Goal: Check status: Check status

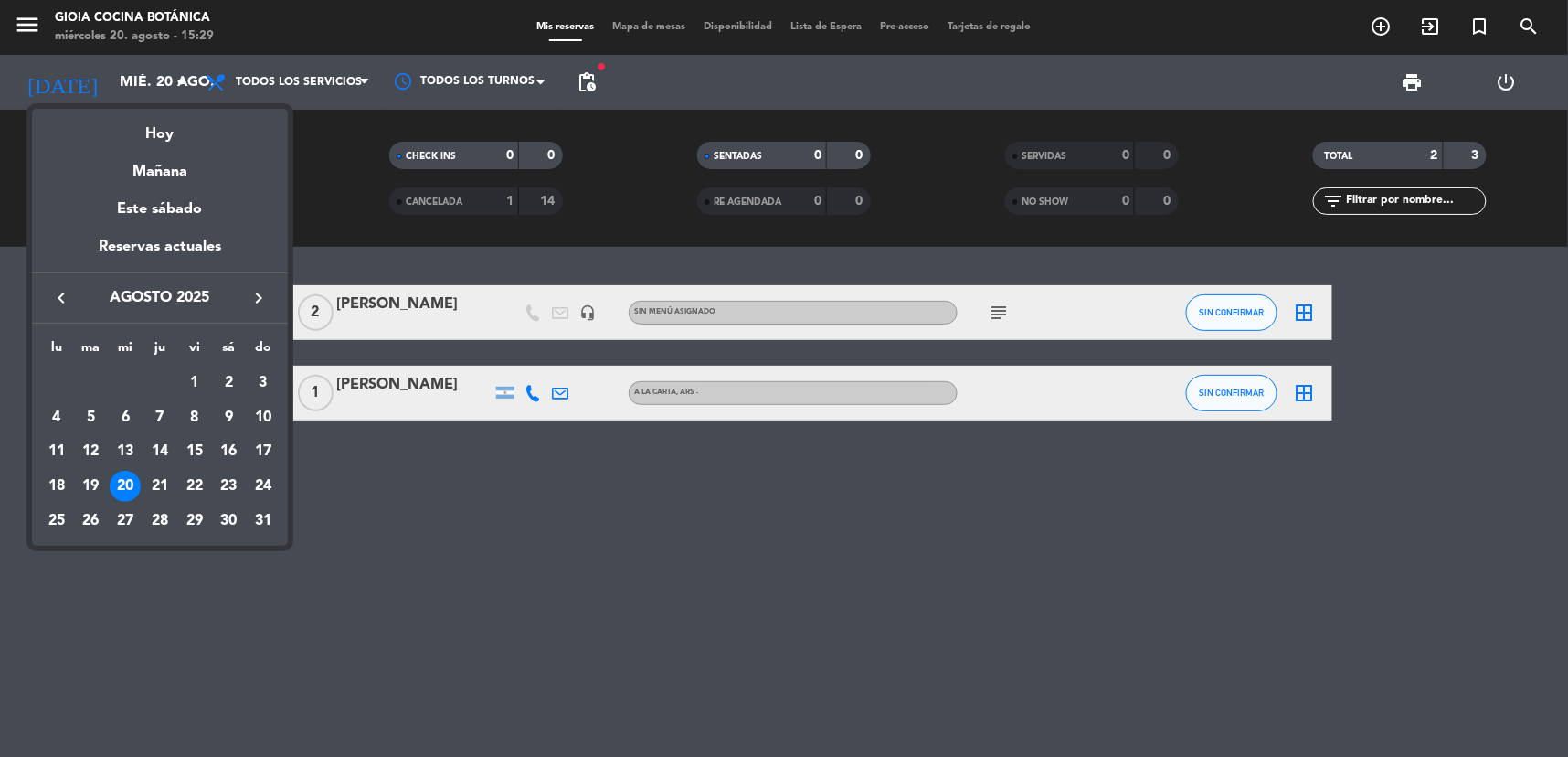
click at [33, 34] on div at bounding box center [784, 378] width 1568 height 757
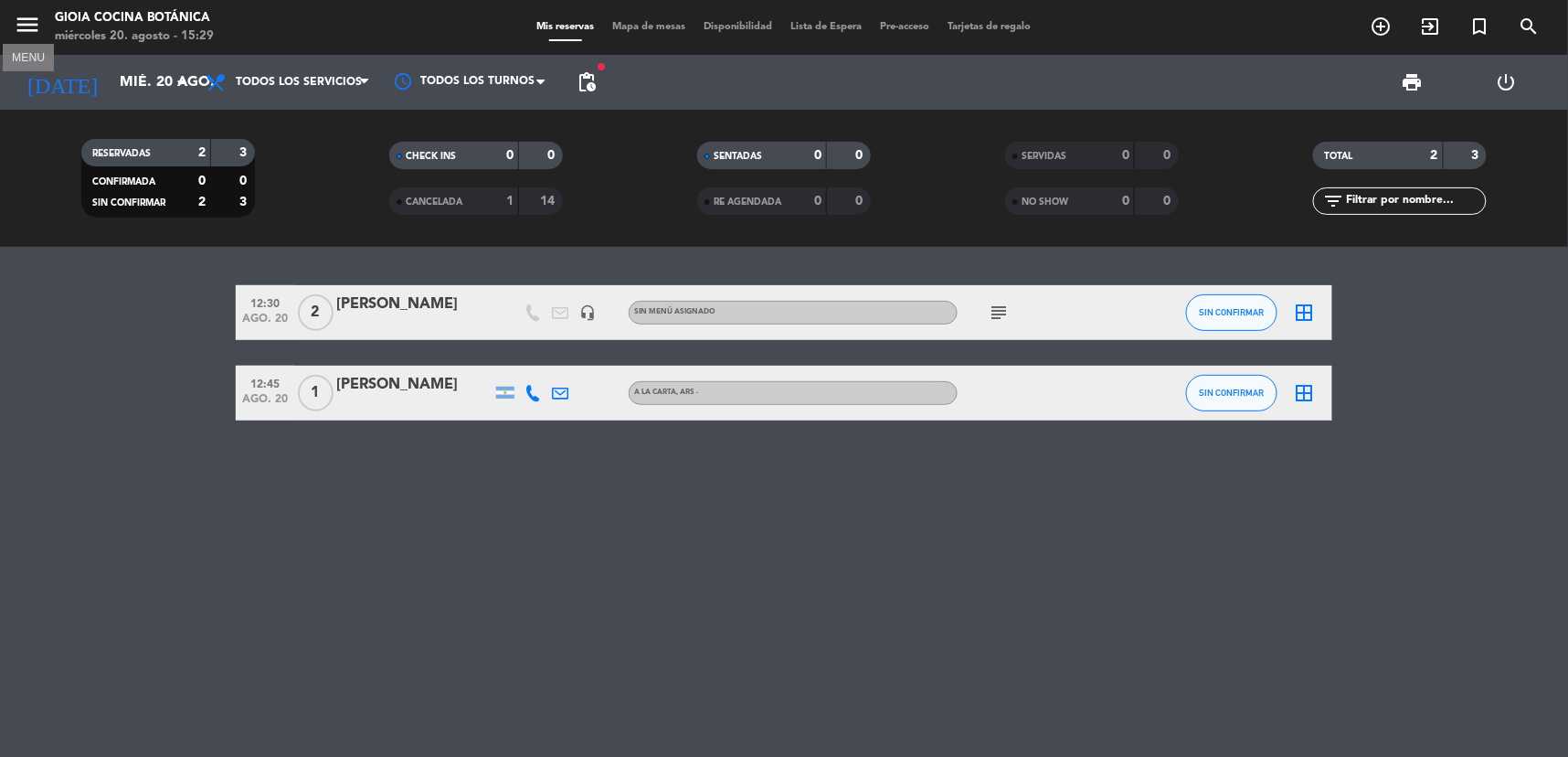
click at [27, 30] on icon "menu" at bounding box center [27, 24] width 27 height 27
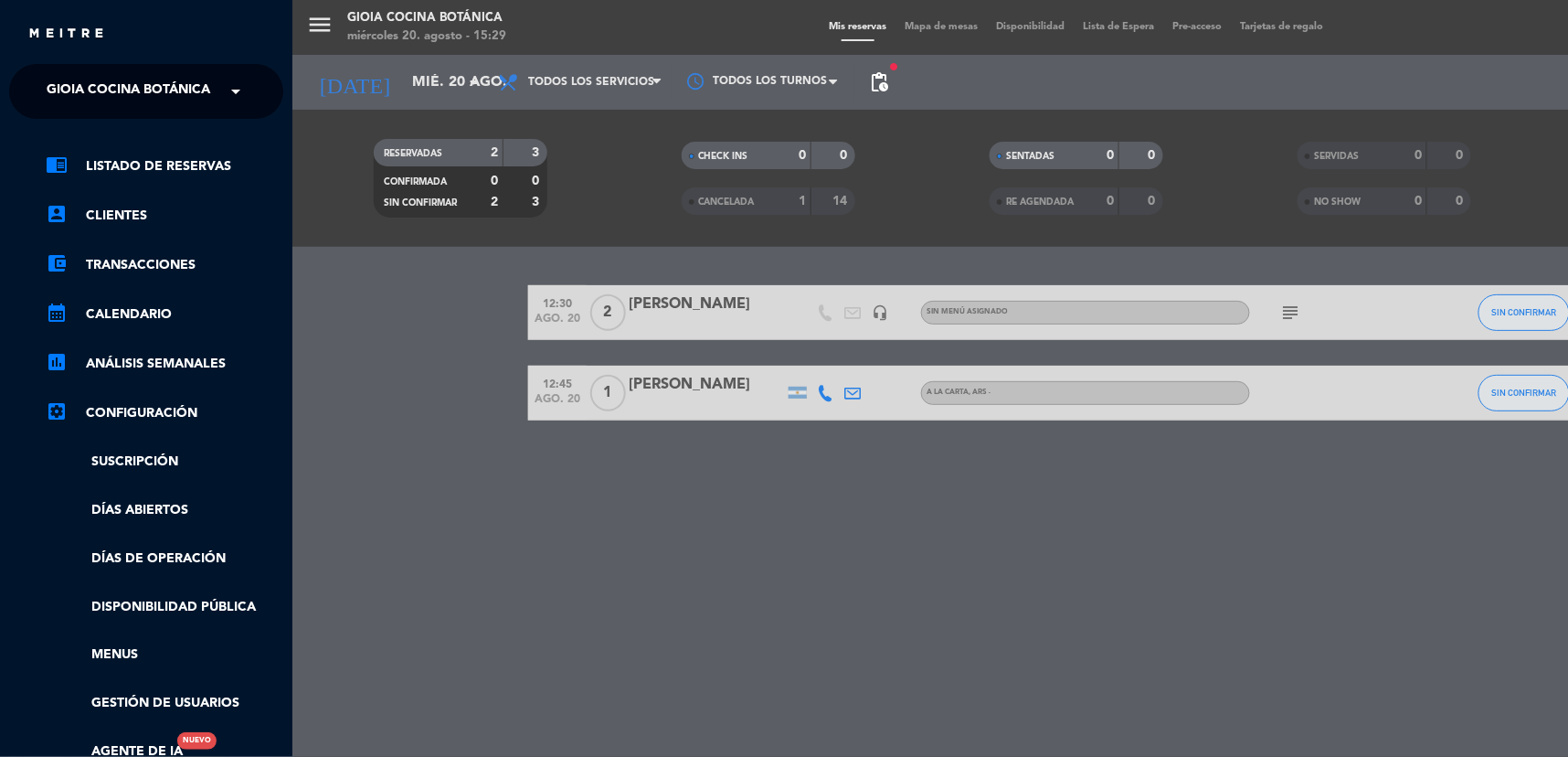
click at [114, 82] on span "Gioia Cocina Botánica" at bounding box center [129, 91] width 164 height 38
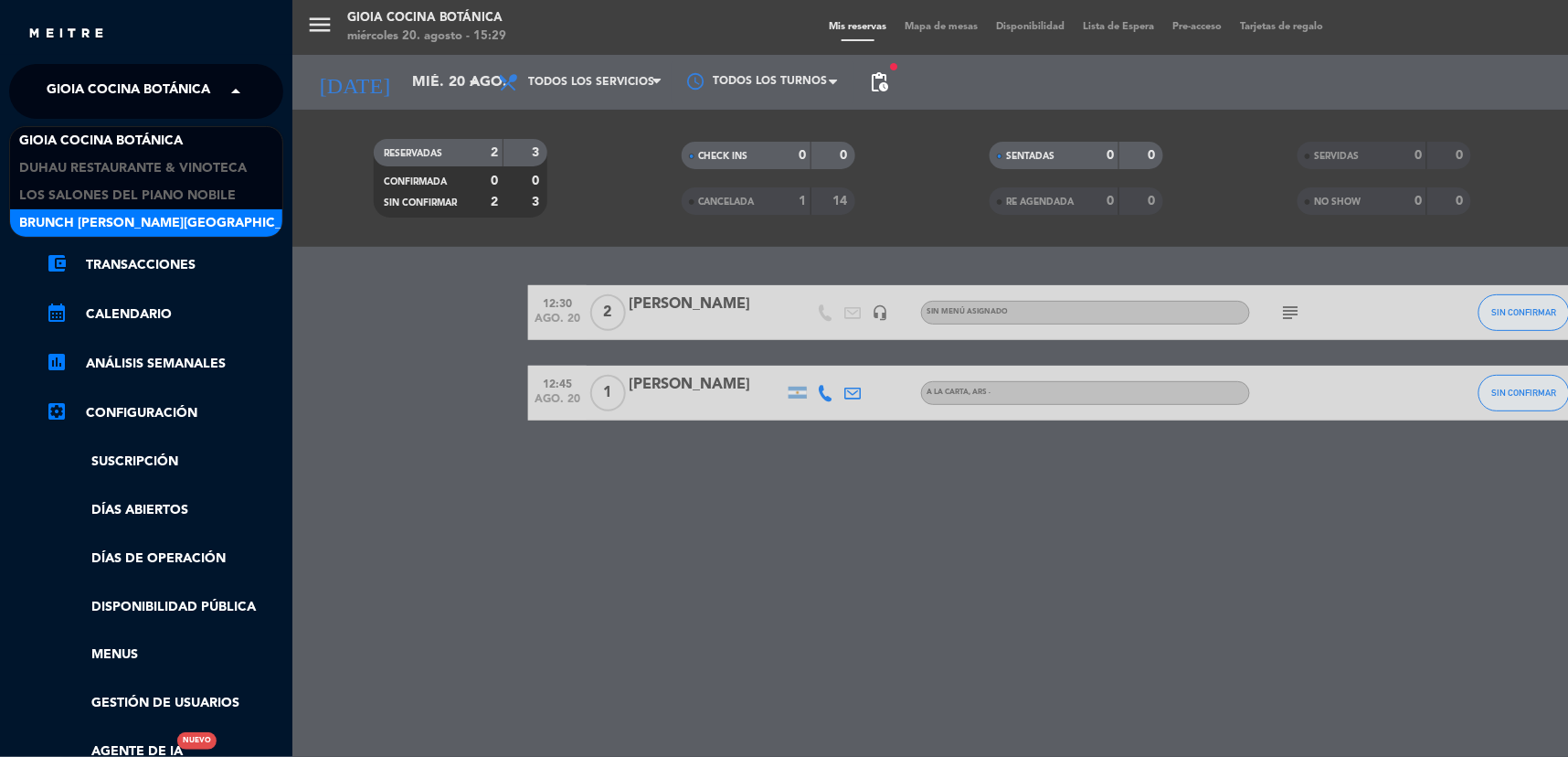
click at [121, 227] on span "Brunch [PERSON_NAME][GEOGRAPHIC_DATA][PERSON_NAME]" at bounding box center [223, 224] width 406 height 21
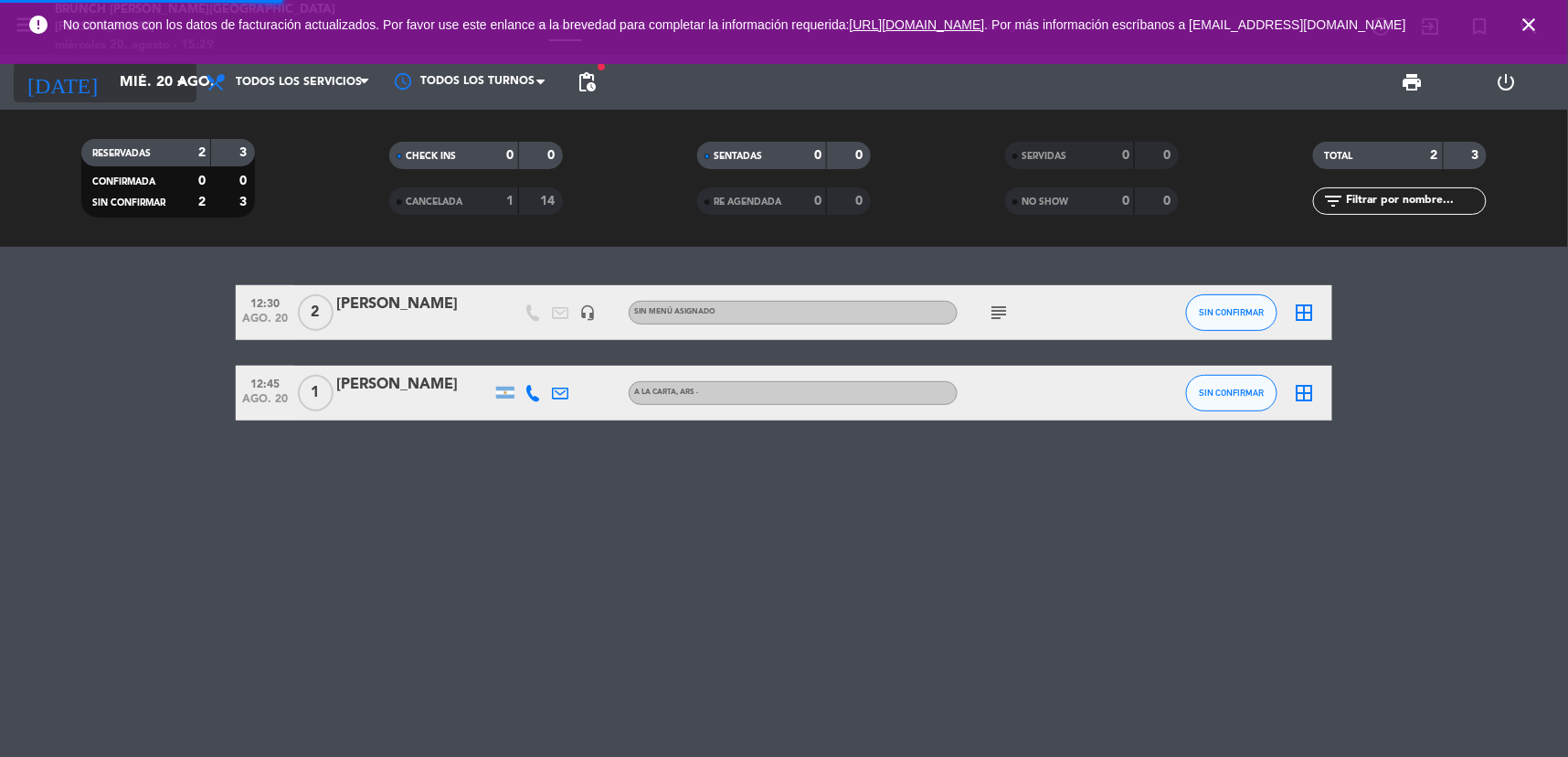
click at [147, 83] on input "mié. 20 ago." at bounding box center [206, 82] width 192 height 36
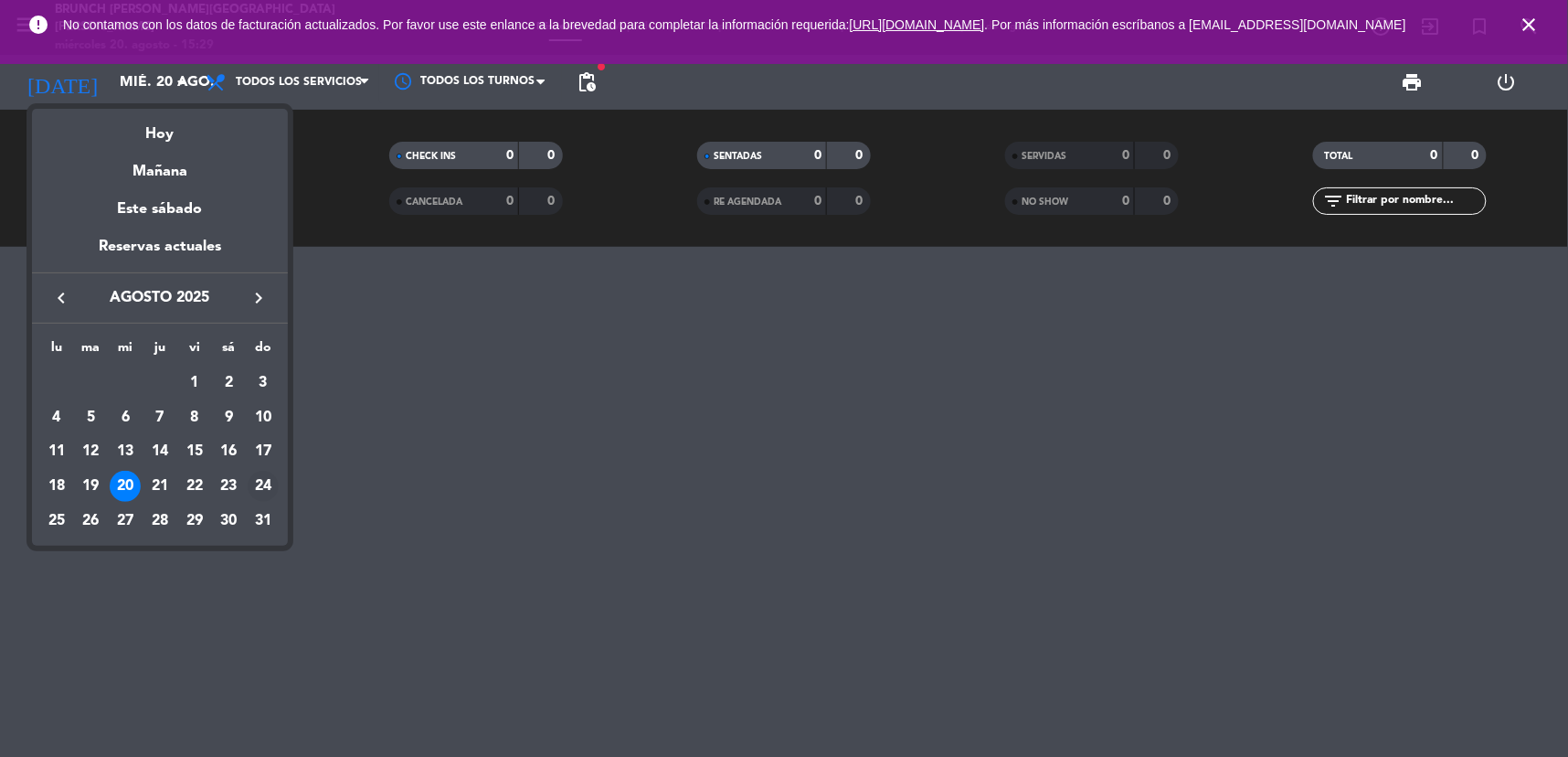
click at [265, 482] on div "24" at bounding box center [264, 486] width 31 height 31
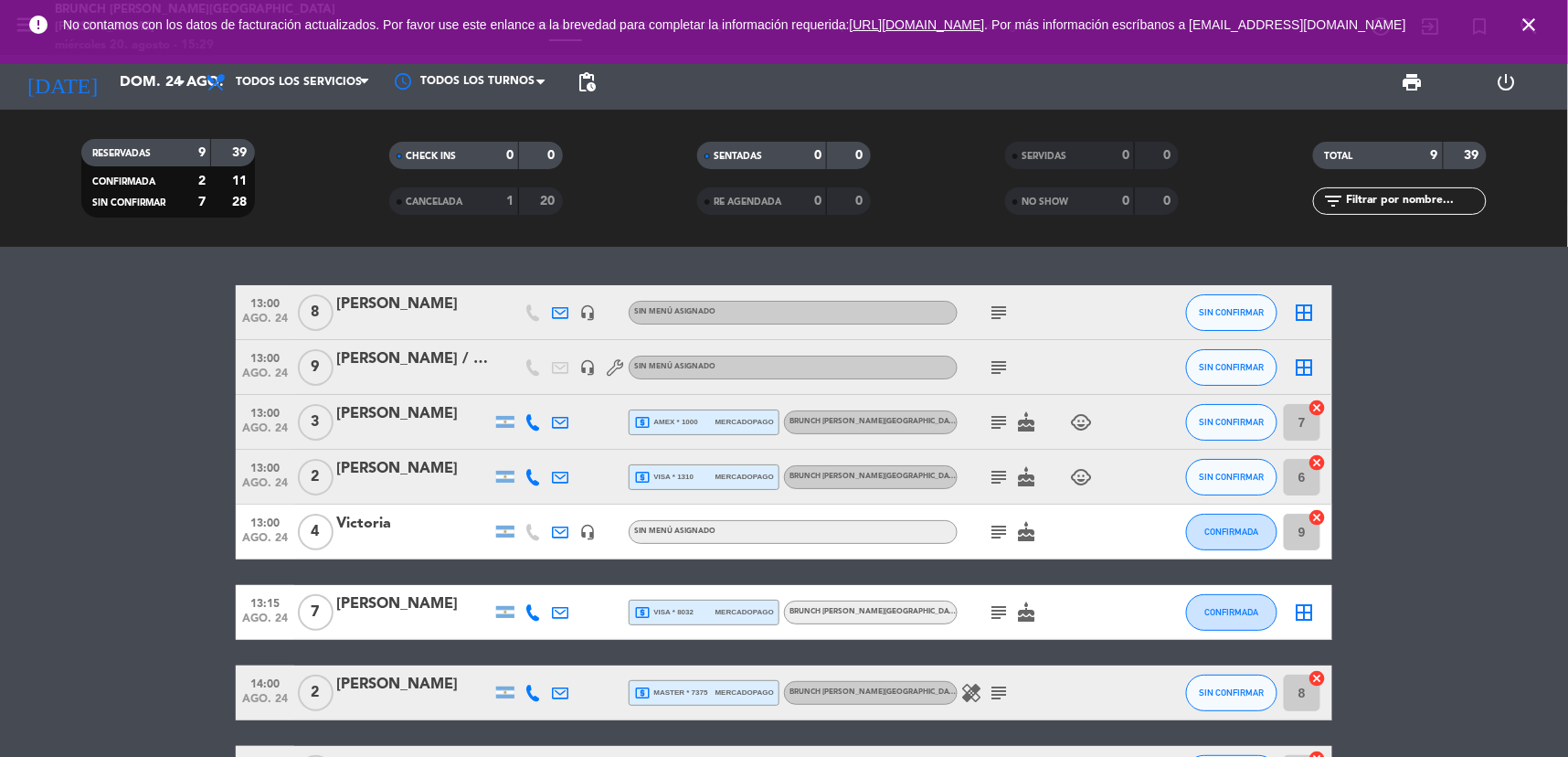
click at [1539, 22] on icon "close" at bounding box center [1530, 24] width 21 height 21
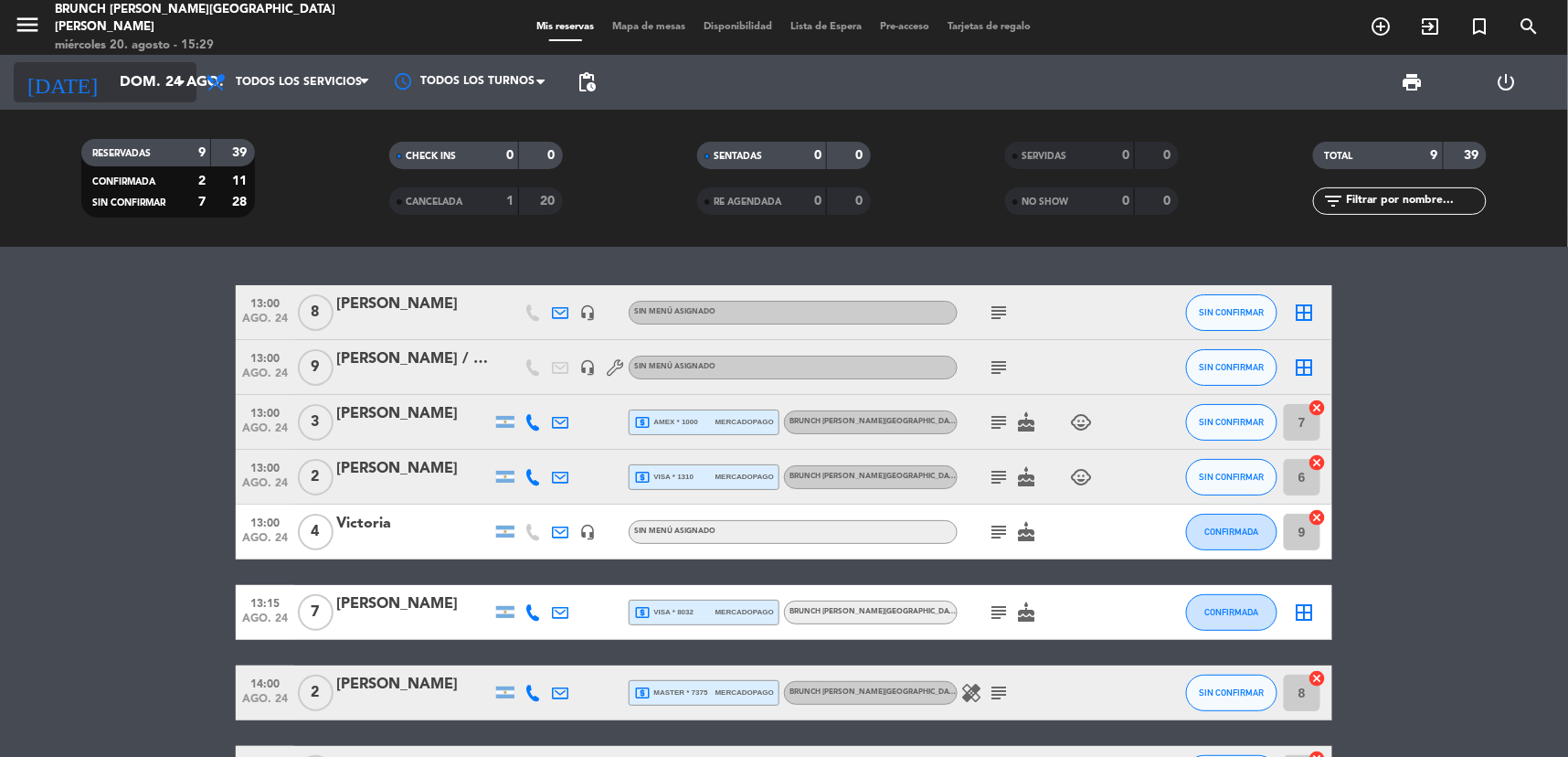
click at [140, 87] on input "dom. 24 ago." at bounding box center [206, 82] width 192 height 36
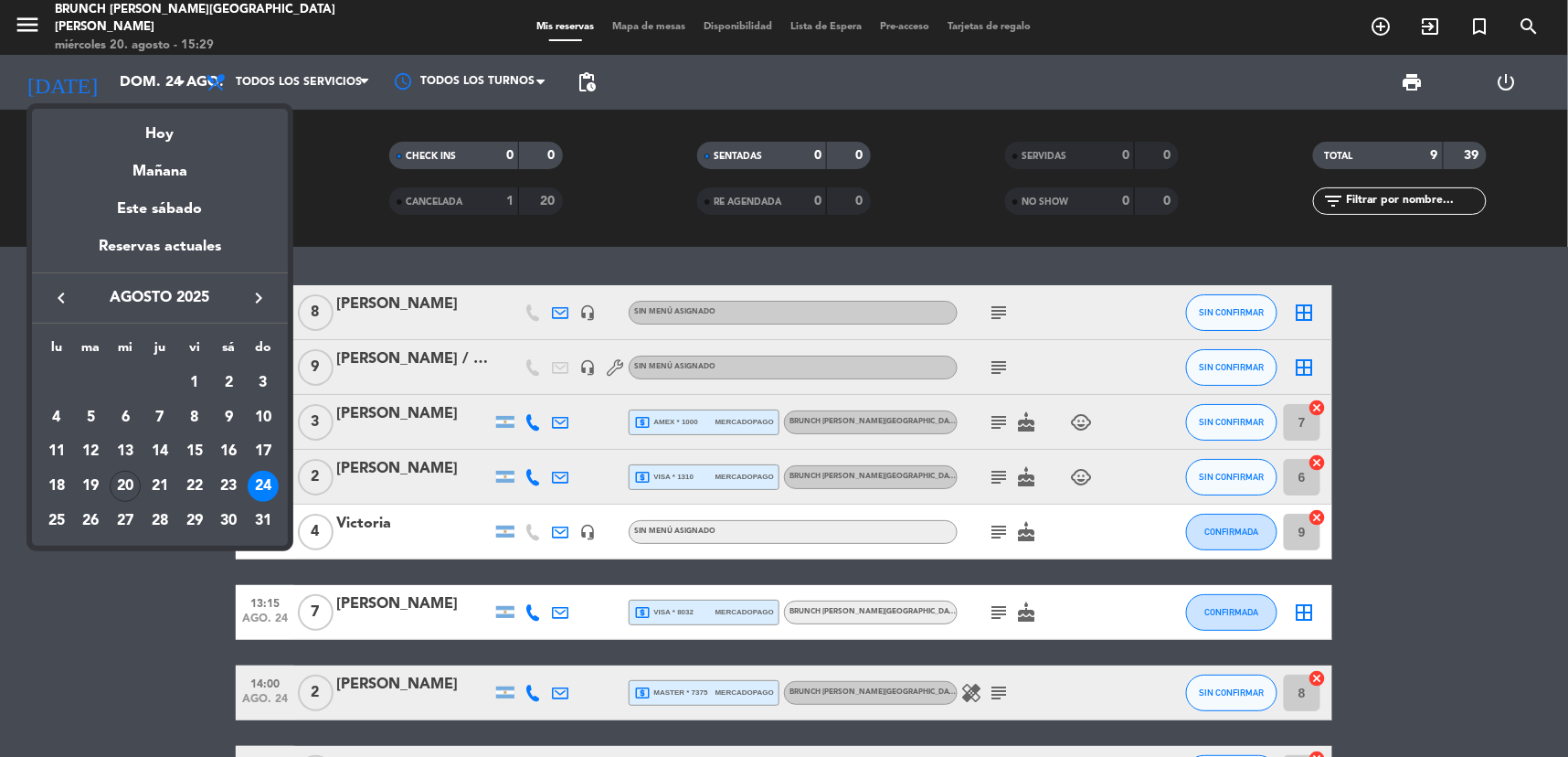
click at [261, 446] on div "17" at bounding box center [264, 452] width 31 height 31
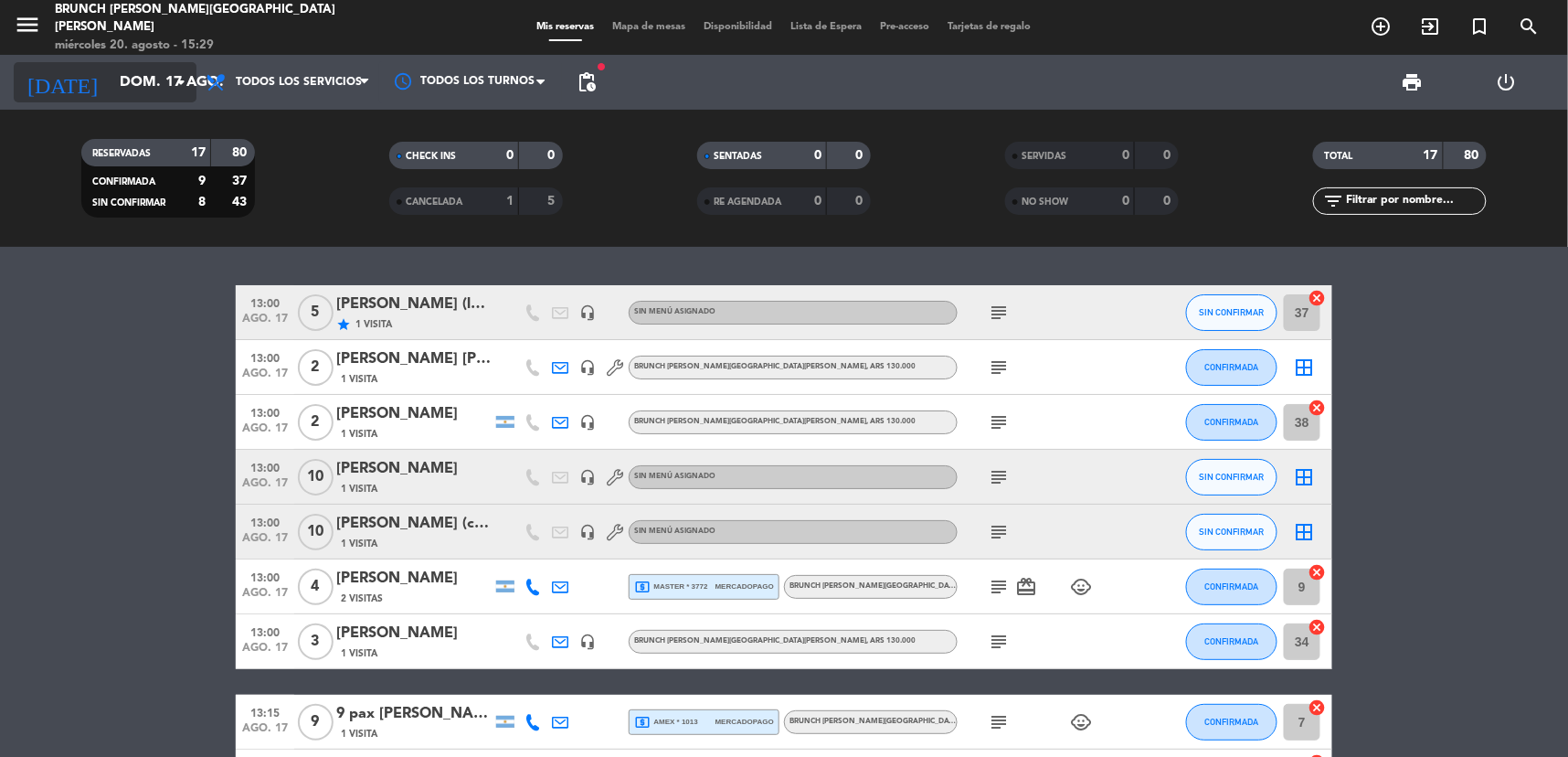
click at [111, 70] on input "dom. 17 ago." at bounding box center [206, 82] width 192 height 36
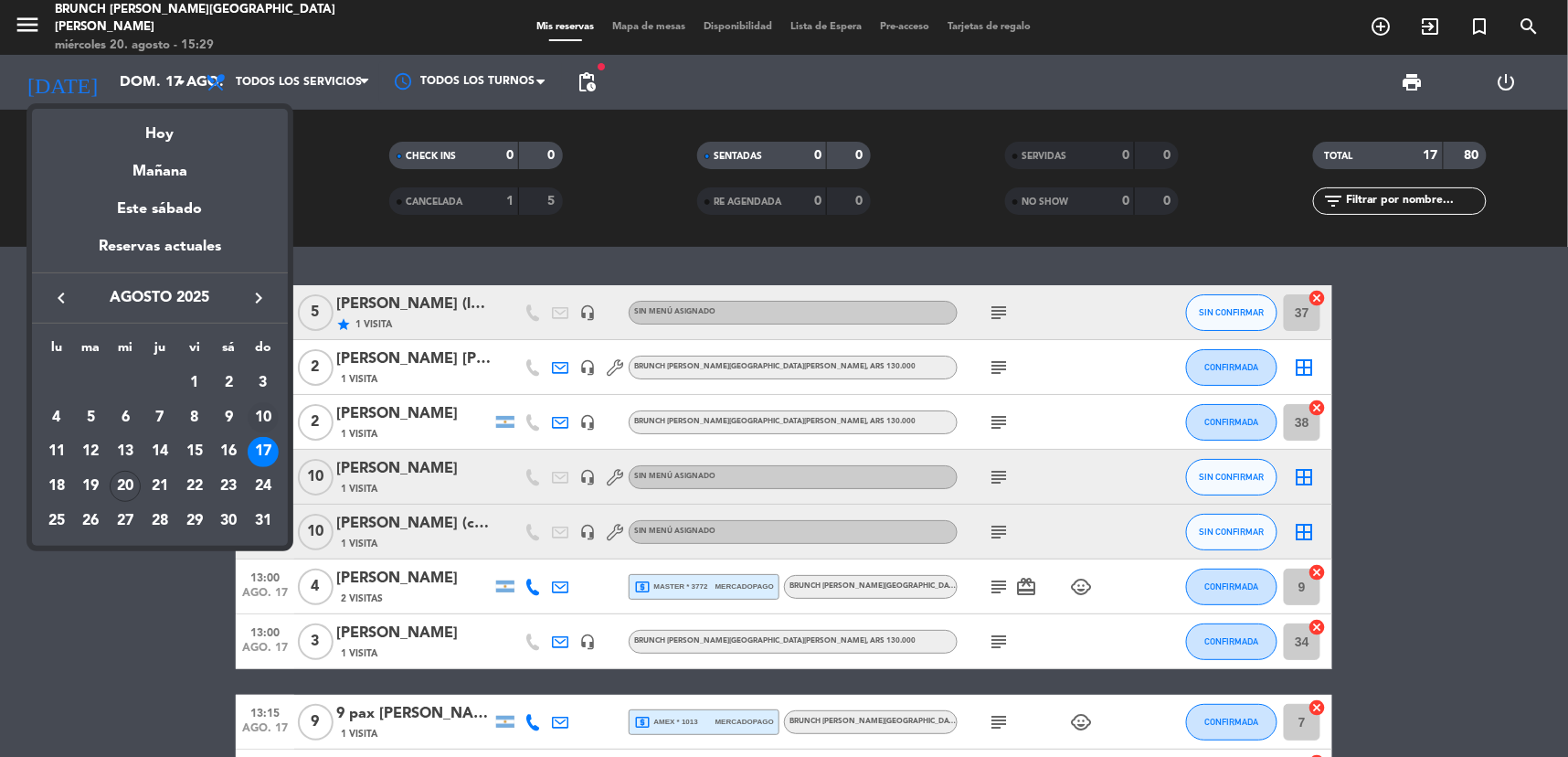
click at [269, 415] on div "10" at bounding box center [264, 418] width 31 height 31
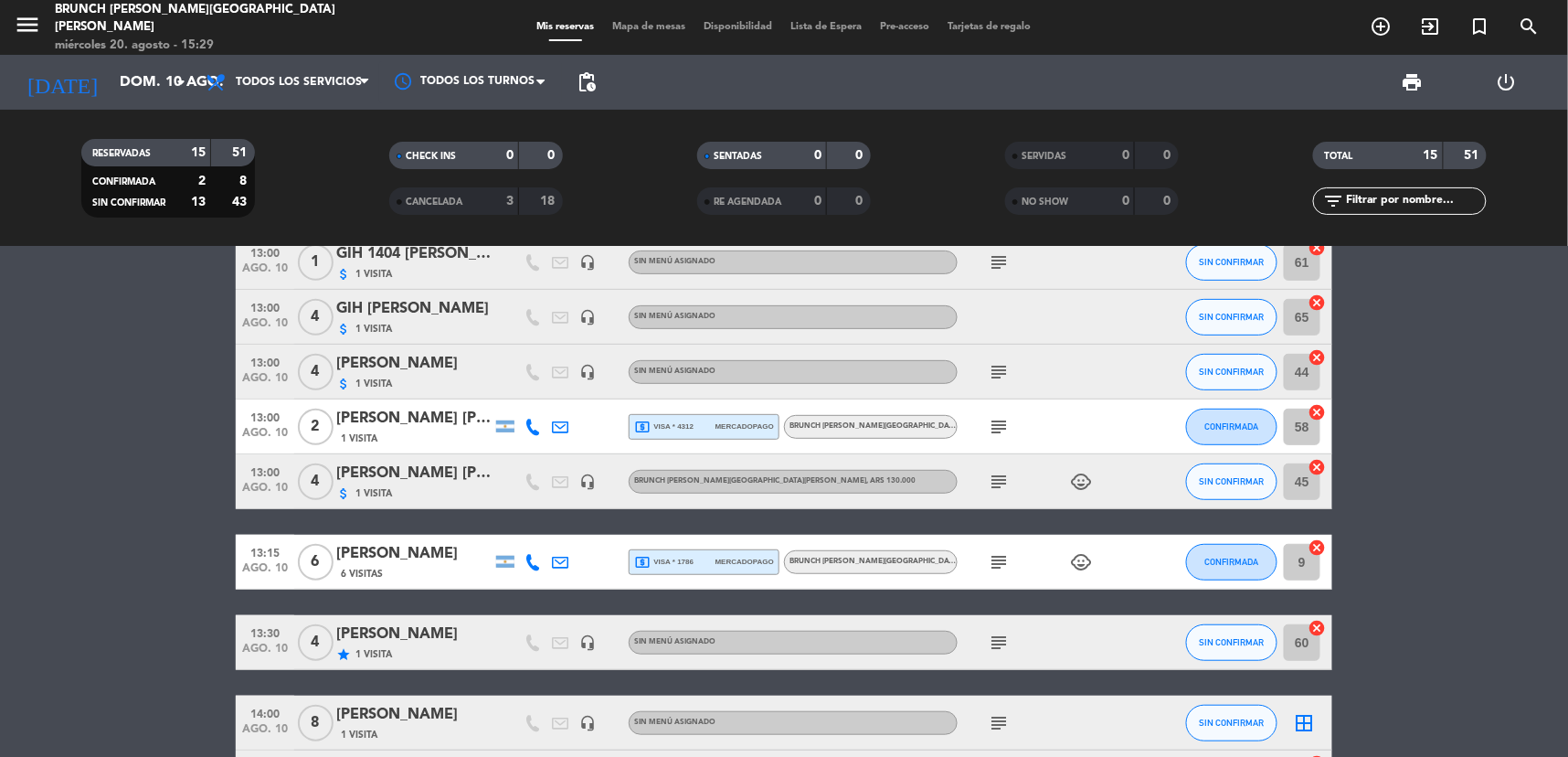
scroll to position [305, 0]
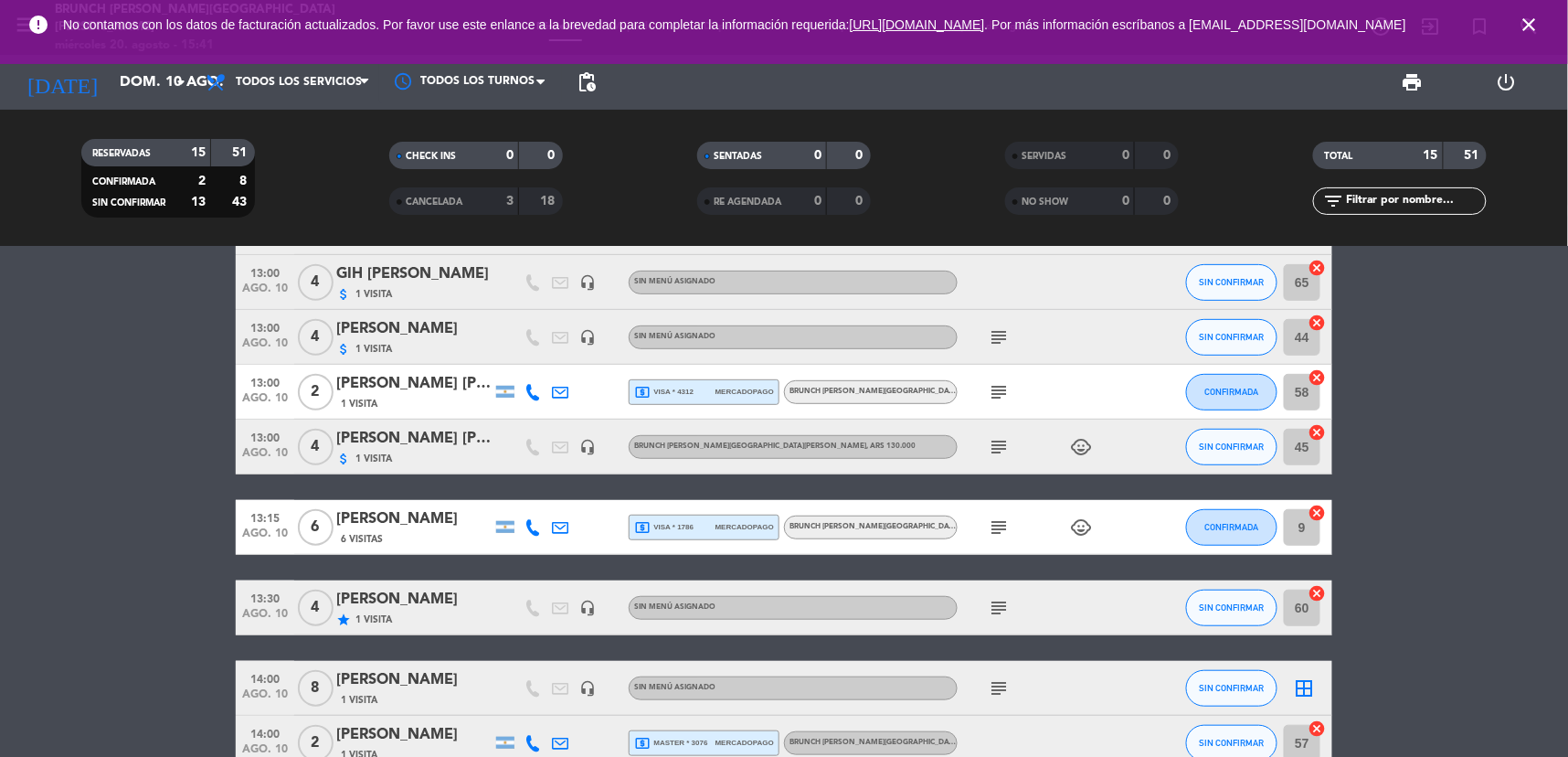
click at [1539, 25] on icon "close" at bounding box center [1530, 24] width 21 height 21
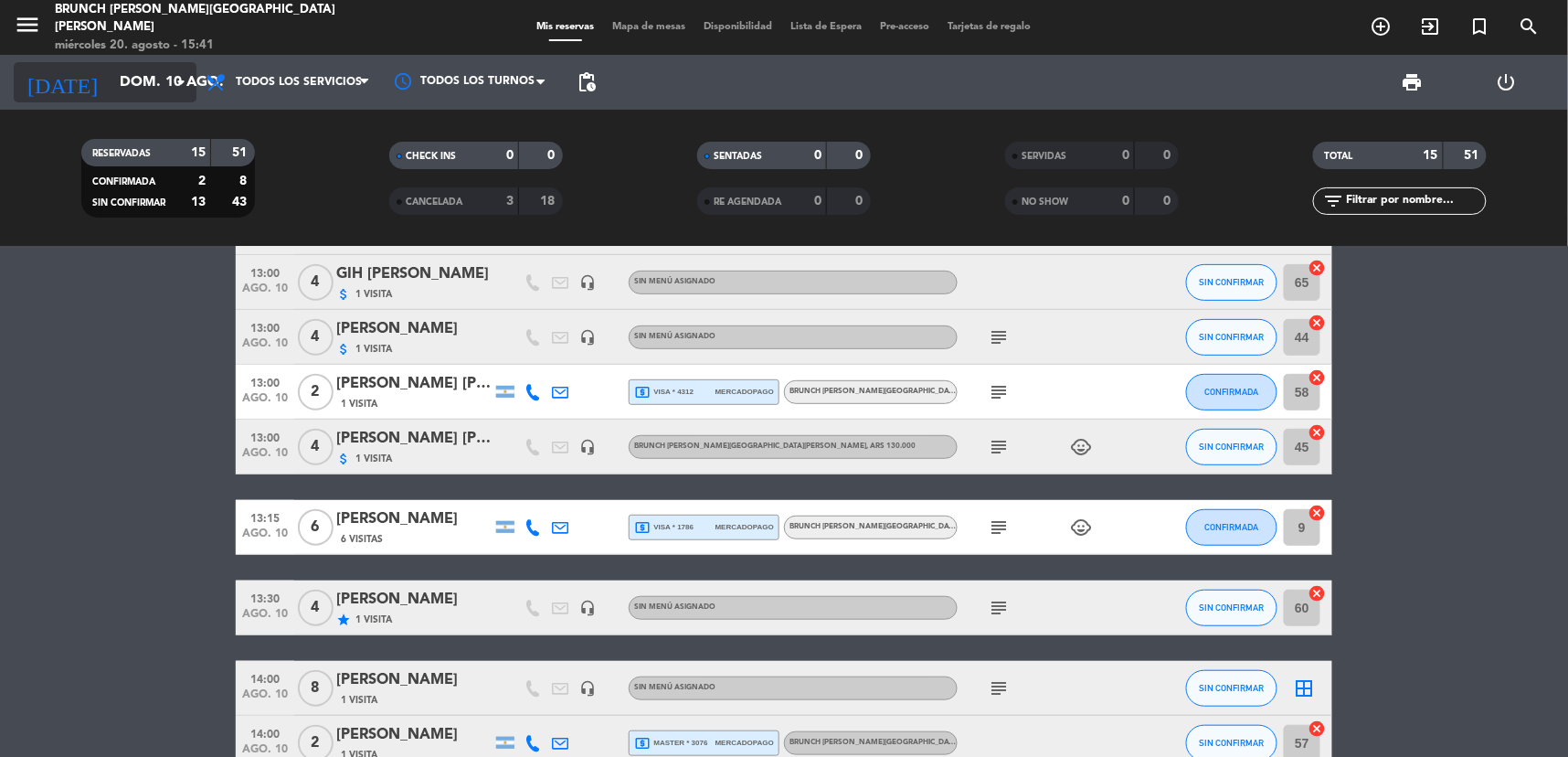
click at [125, 88] on input "dom. 10 ago." at bounding box center [206, 82] width 192 height 36
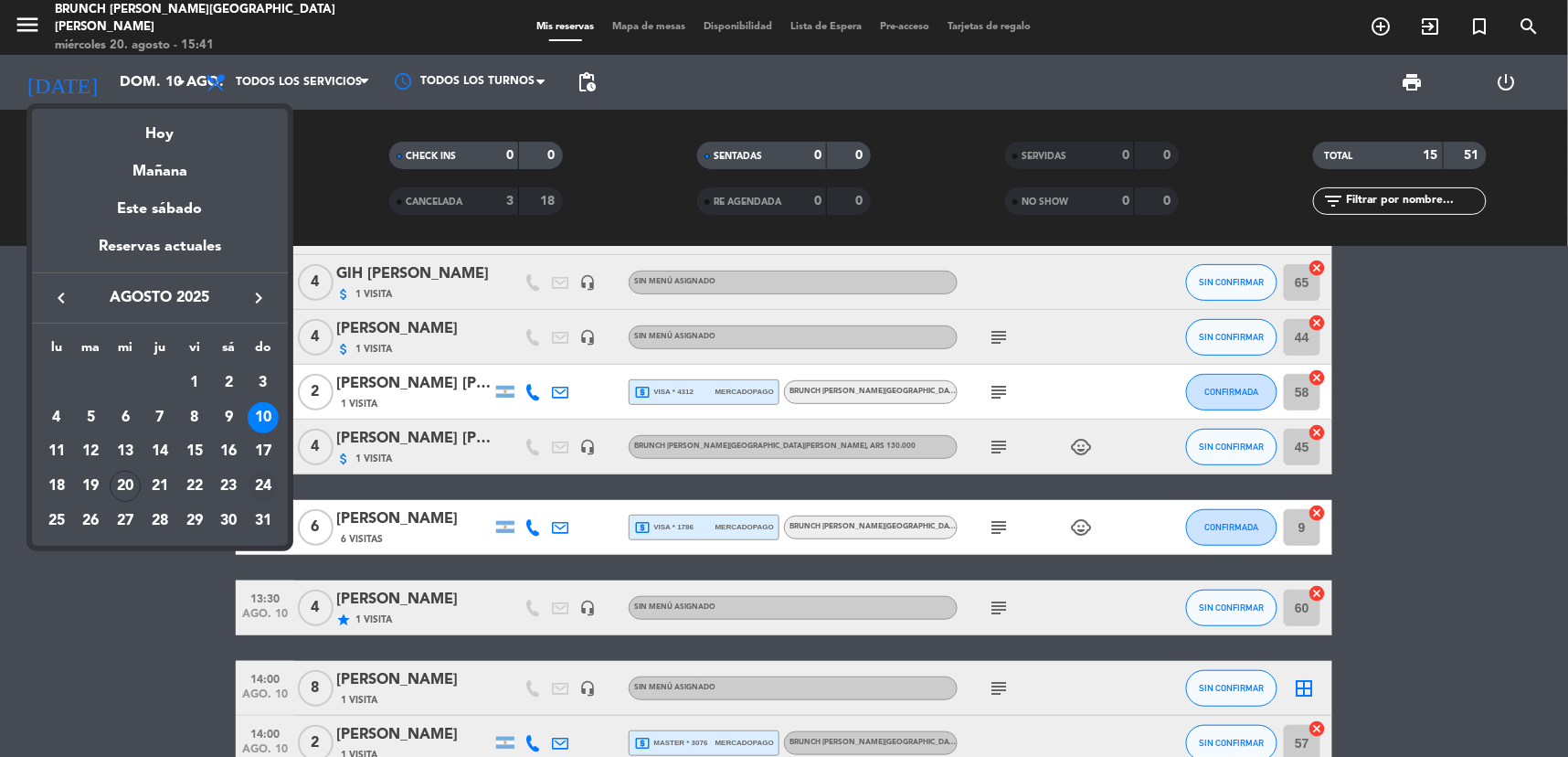
click at [266, 479] on div "24" at bounding box center [264, 486] width 31 height 31
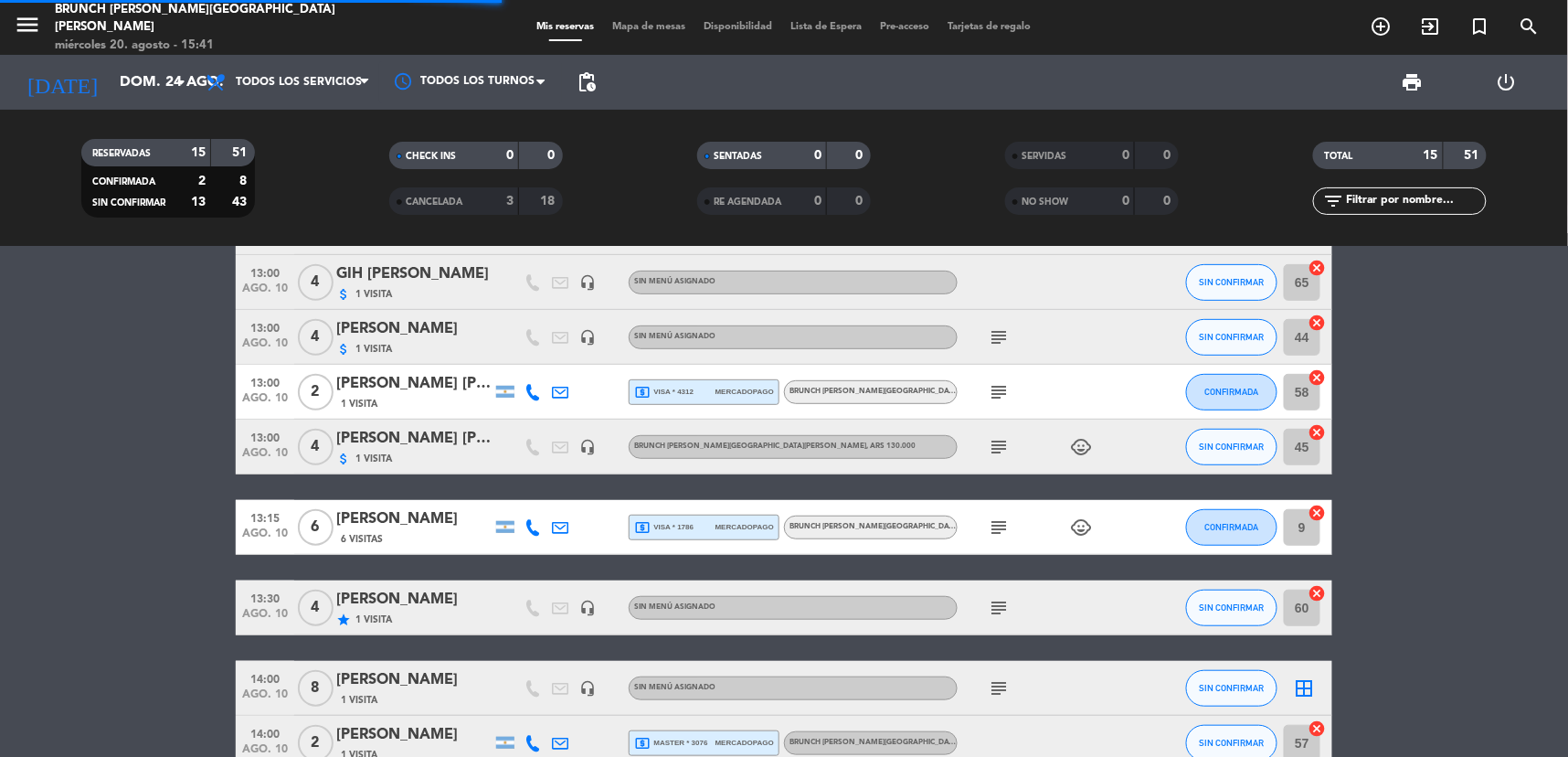
scroll to position [189, 0]
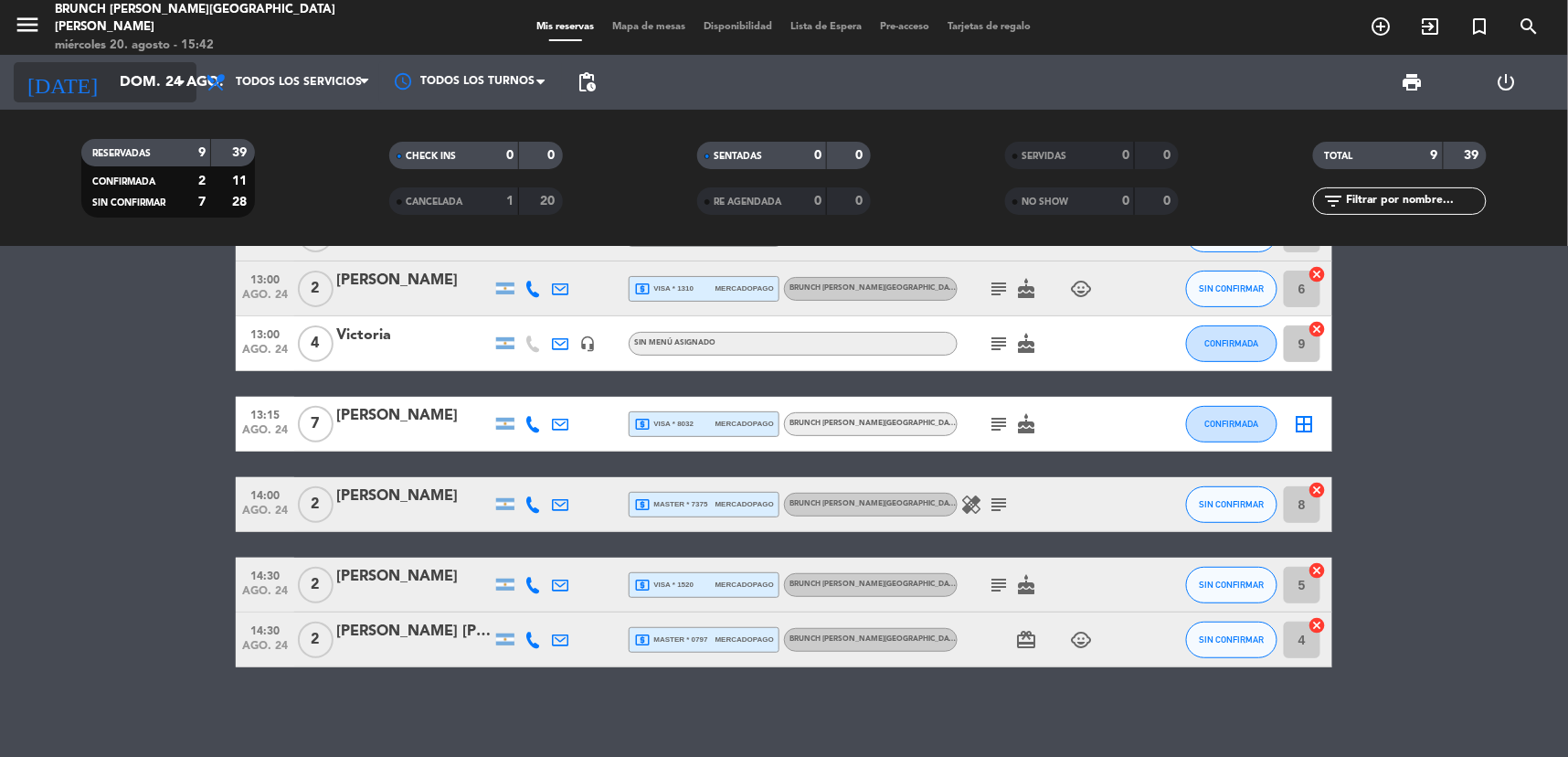
click at [110, 94] on input "dom. 24 ago." at bounding box center [206, 82] width 192 height 36
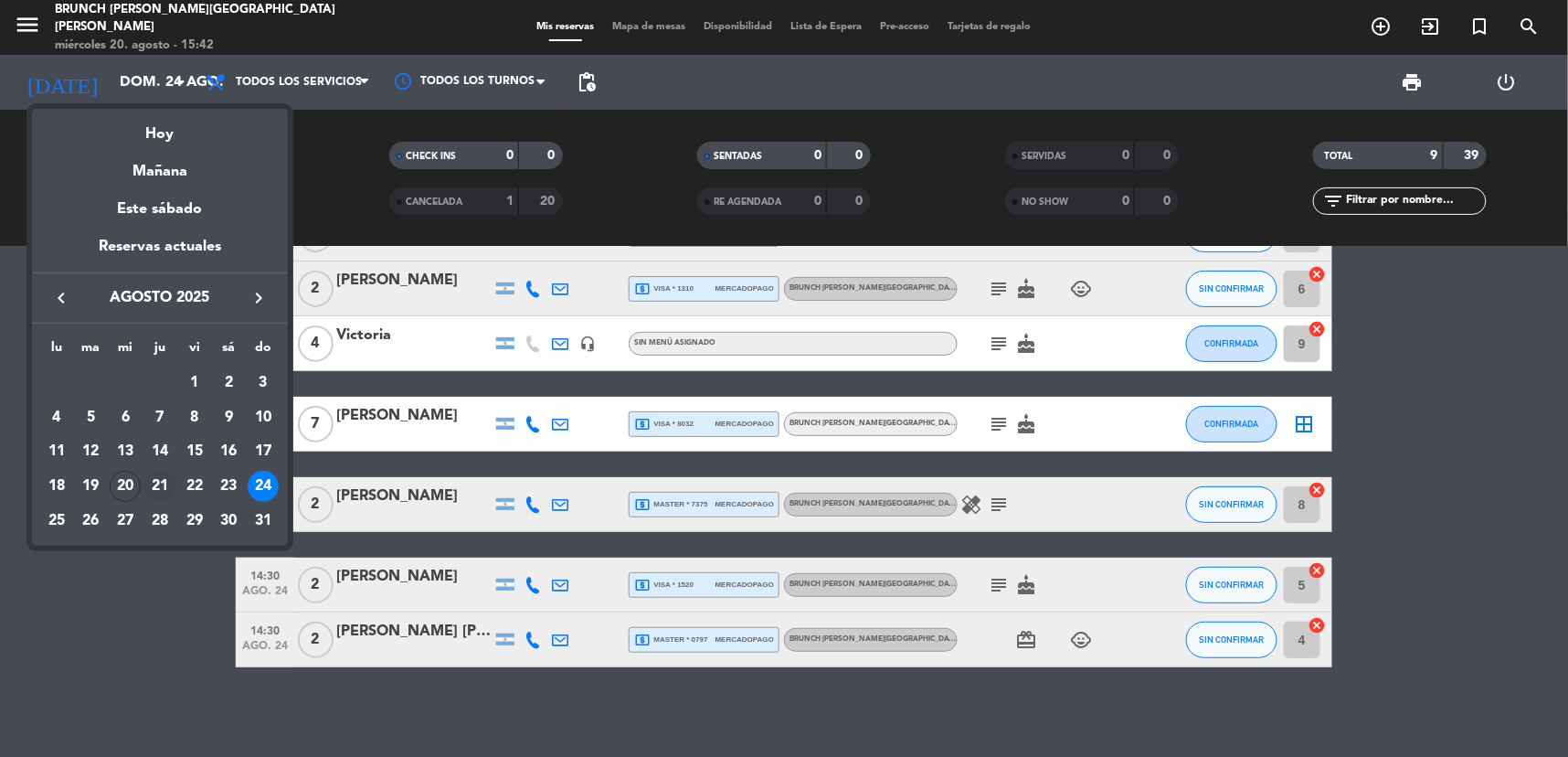
click at [152, 487] on div "21" at bounding box center [160, 486] width 31 height 31
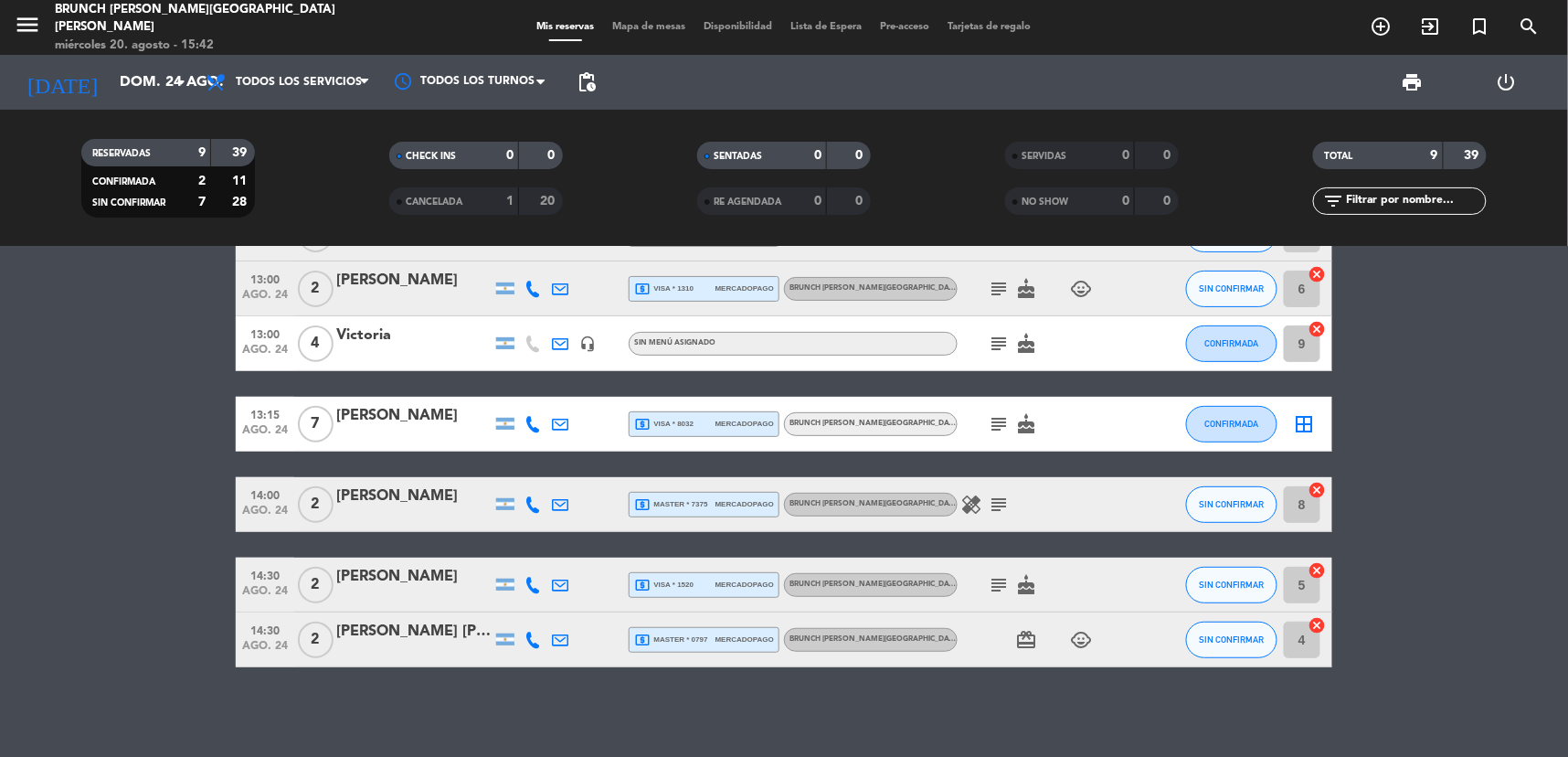
type input "jue. 21 ago."
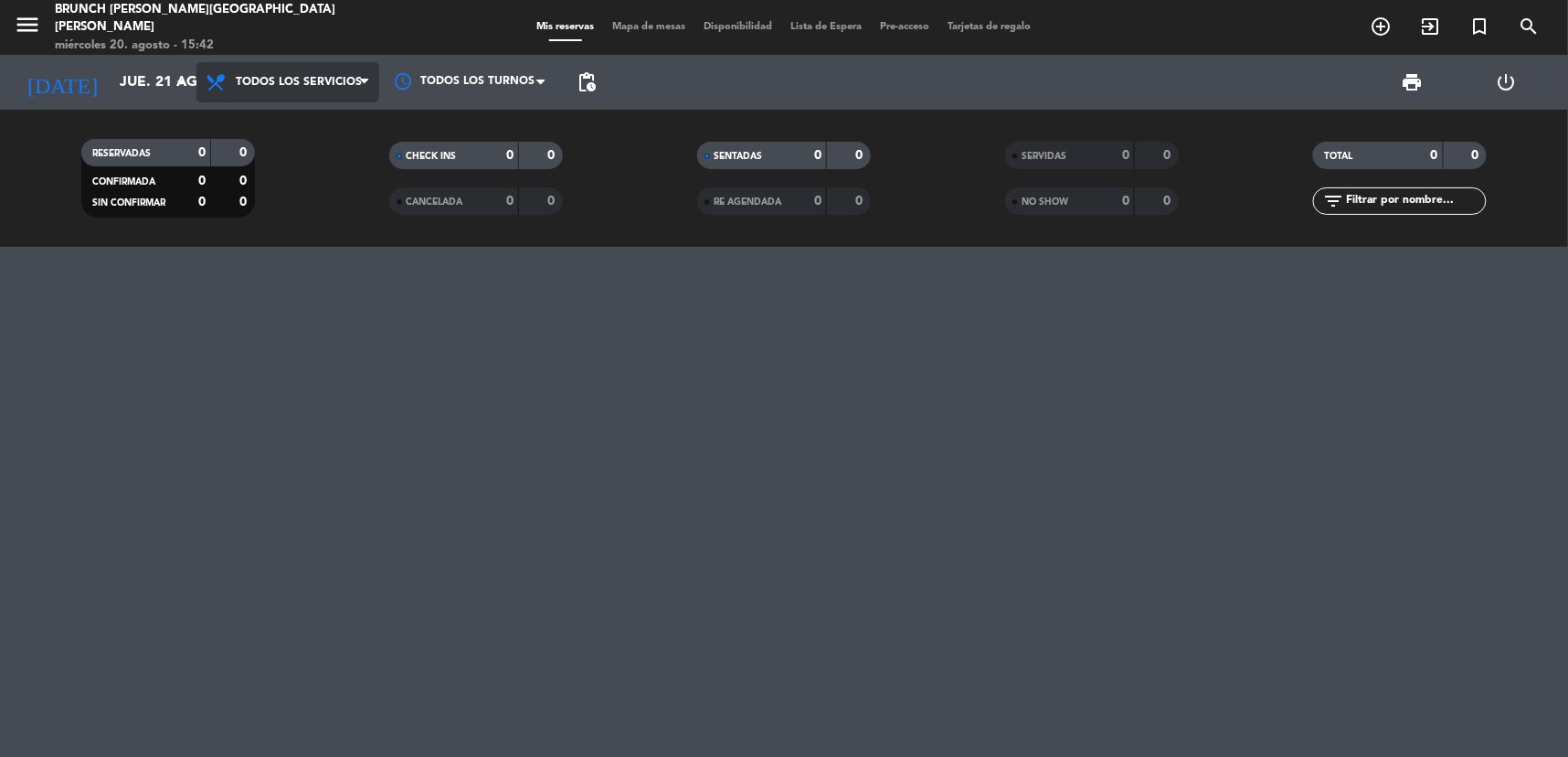
click at [270, 76] on span "Todos los servicios" at bounding box center [298, 82] width 126 height 13
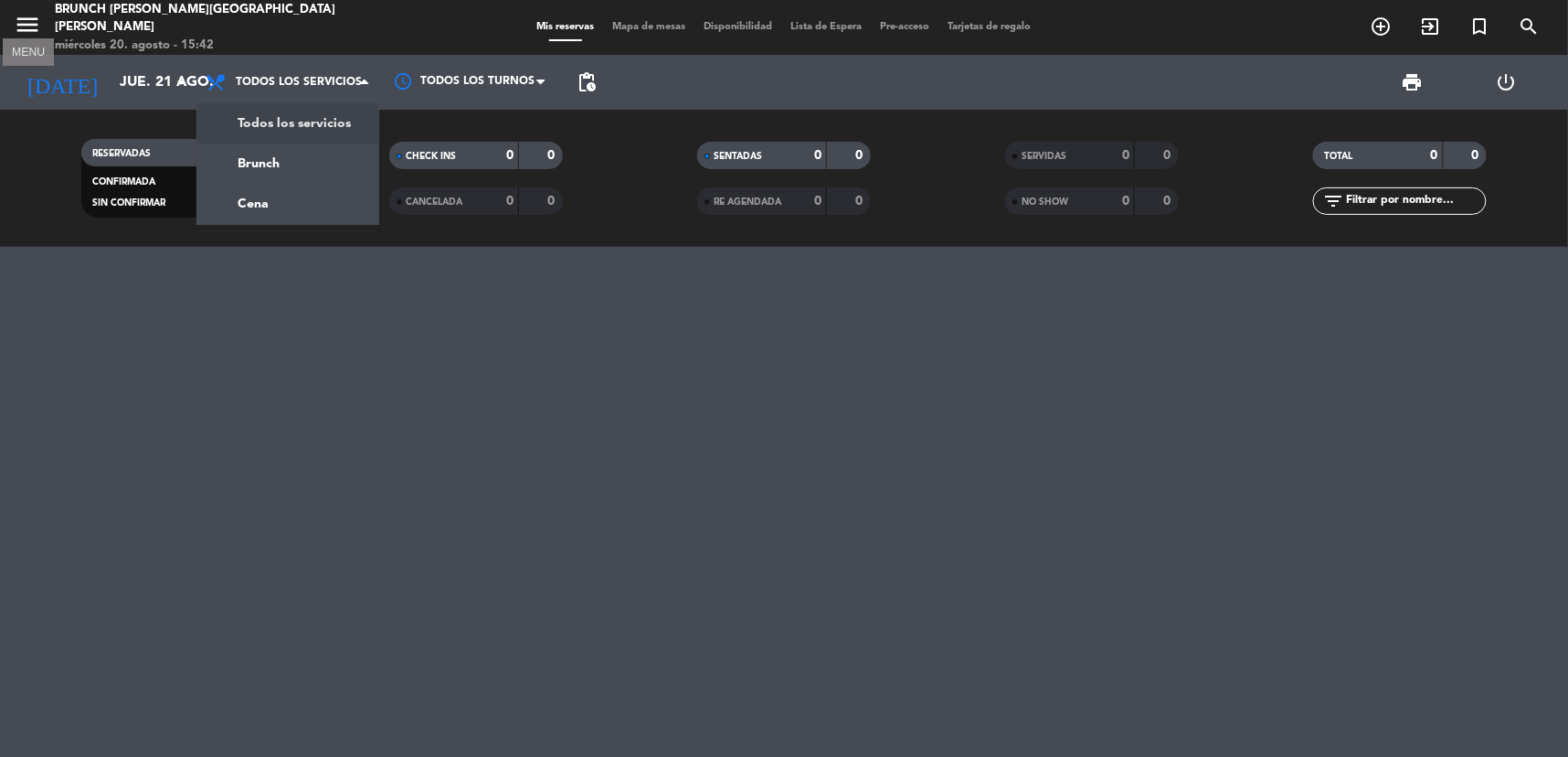
click at [17, 15] on icon "menu" at bounding box center [27, 24] width 27 height 27
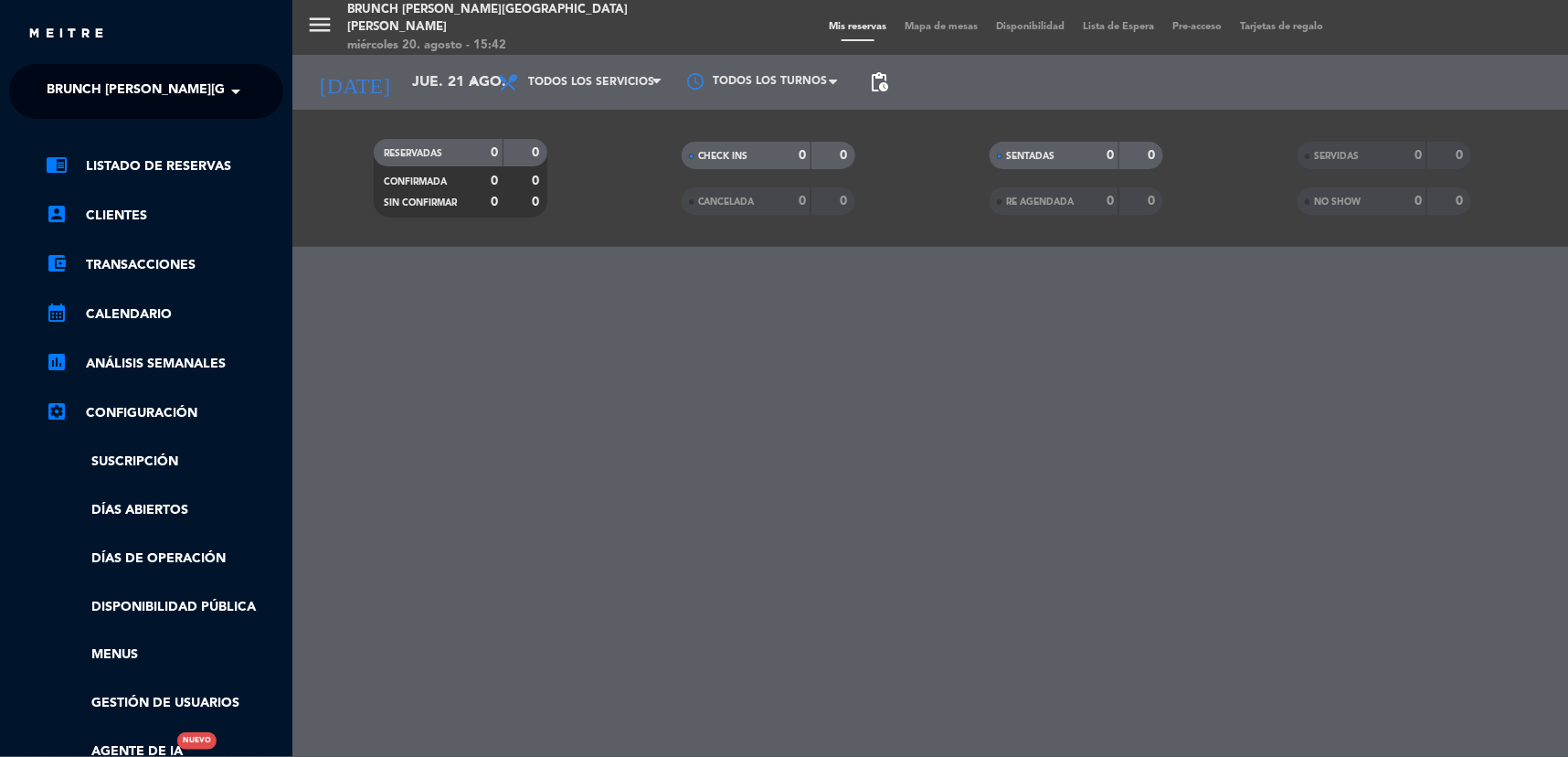
click at [170, 107] on span "Brunch [PERSON_NAME][GEOGRAPHIC_DATA][PERSON_NAME]" at bounding box center [250, 91] width 406 height 38
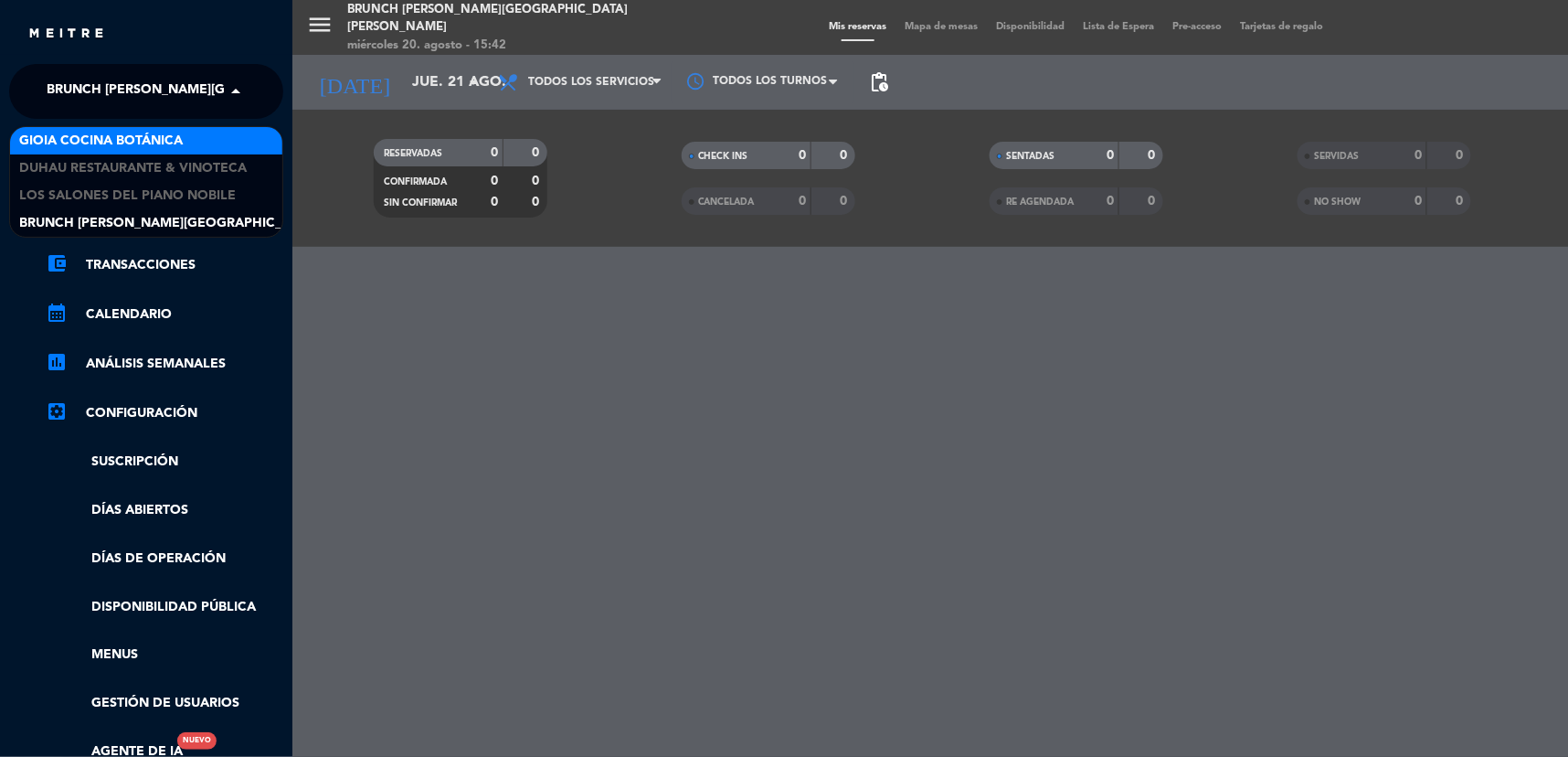
click at [148, 143] on span "Gioia Cocina Botánica" at bounding box center [102, 142] width 164 height 21
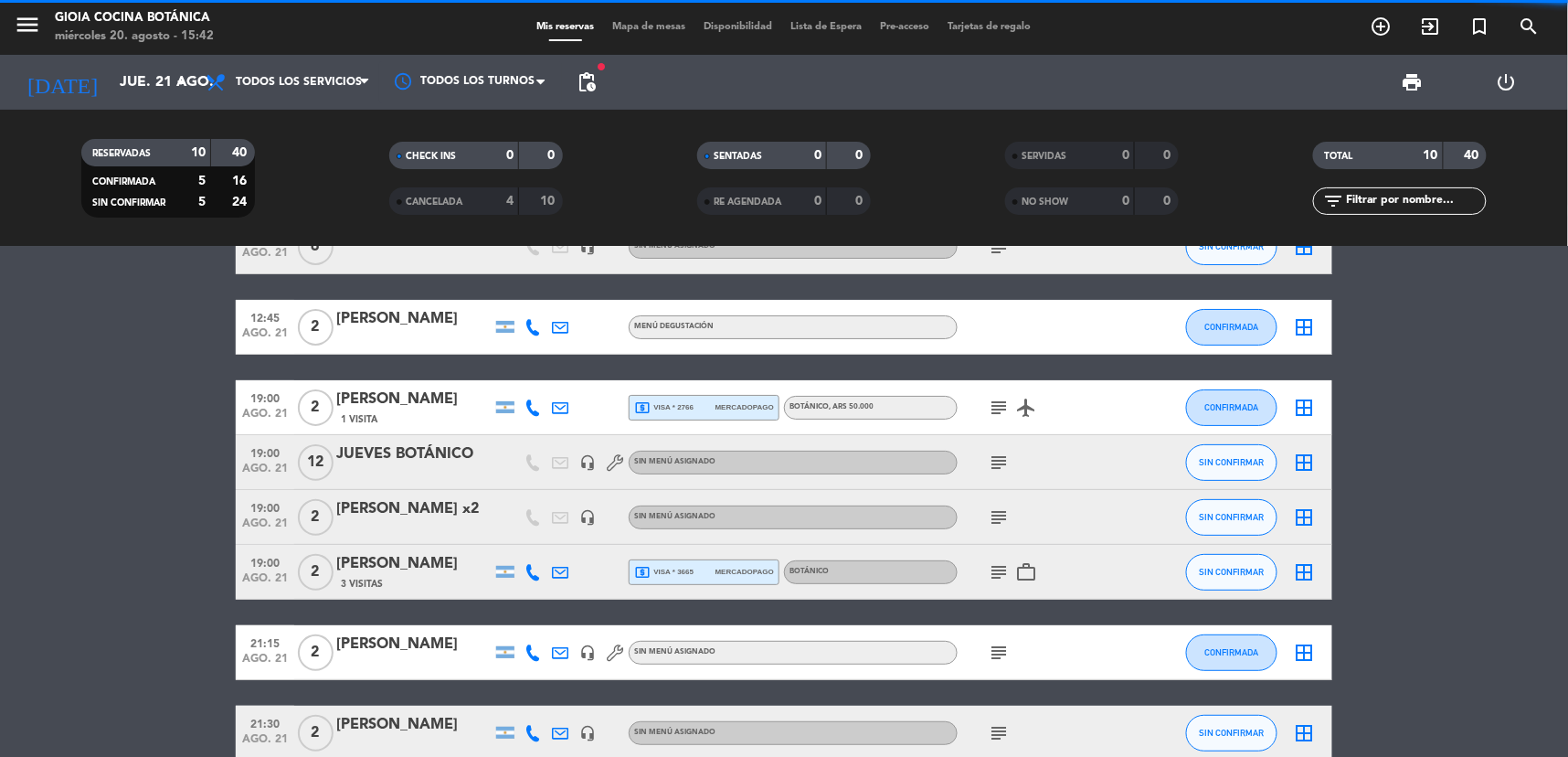
scroll to position [102, 0]
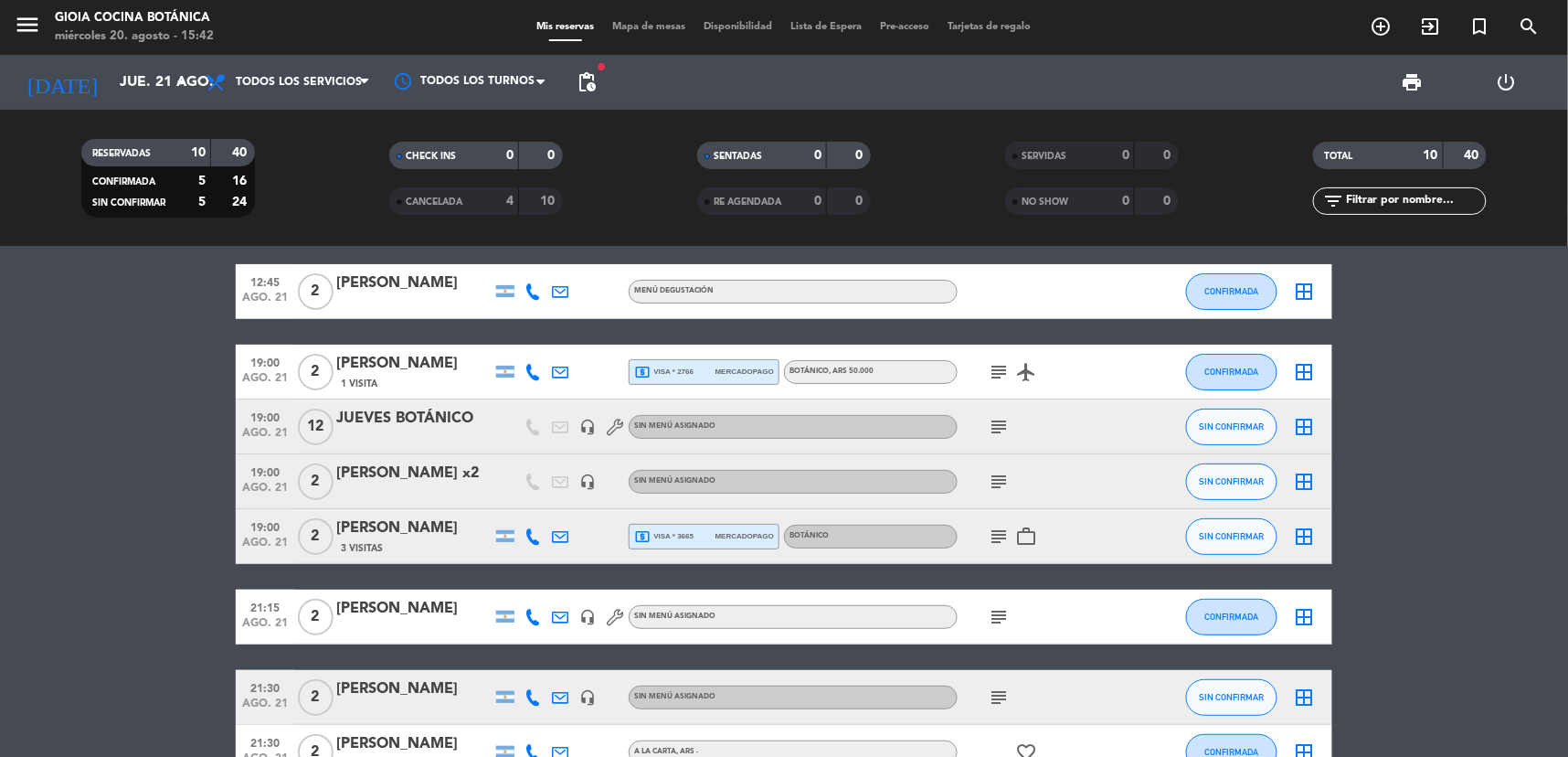
click at [505, 198] on div "4" at bounding box center [495, 202] width 36 height 21
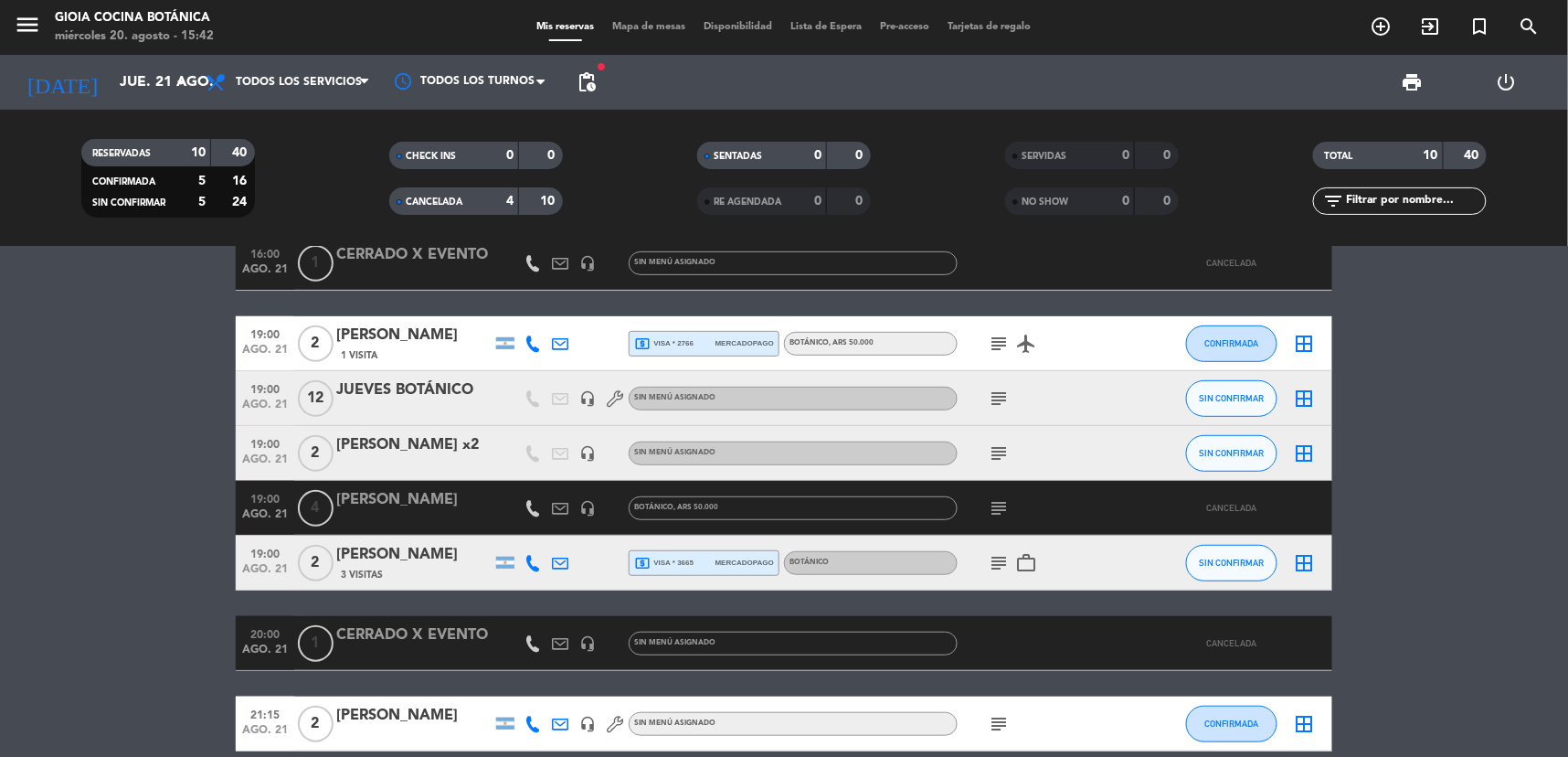
scroll to position [305, 0]
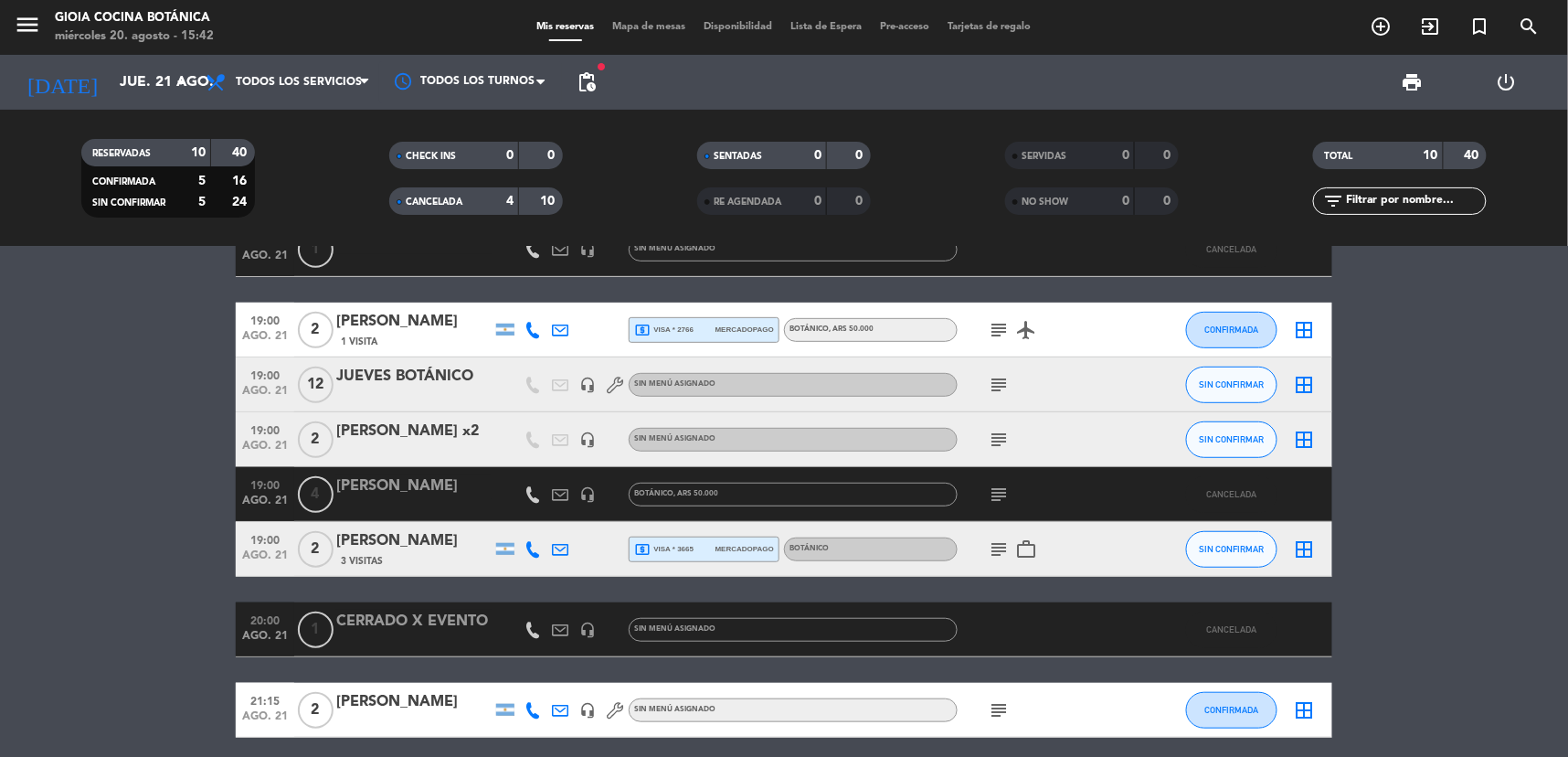
click at [988, 492] on icon "subject" at bounding box center [999, 494] width 21 height 21
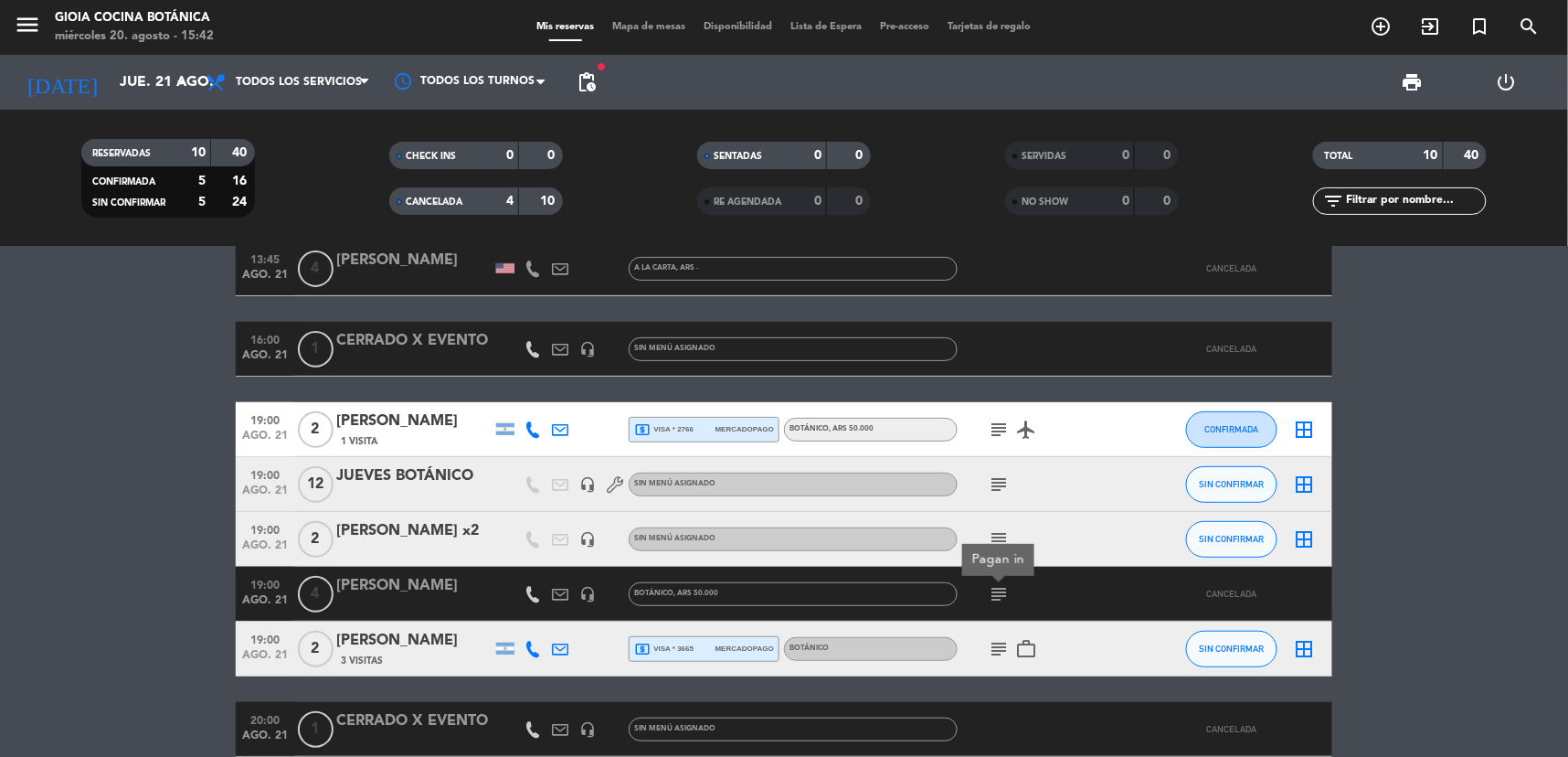
scroll to position [203, 0]
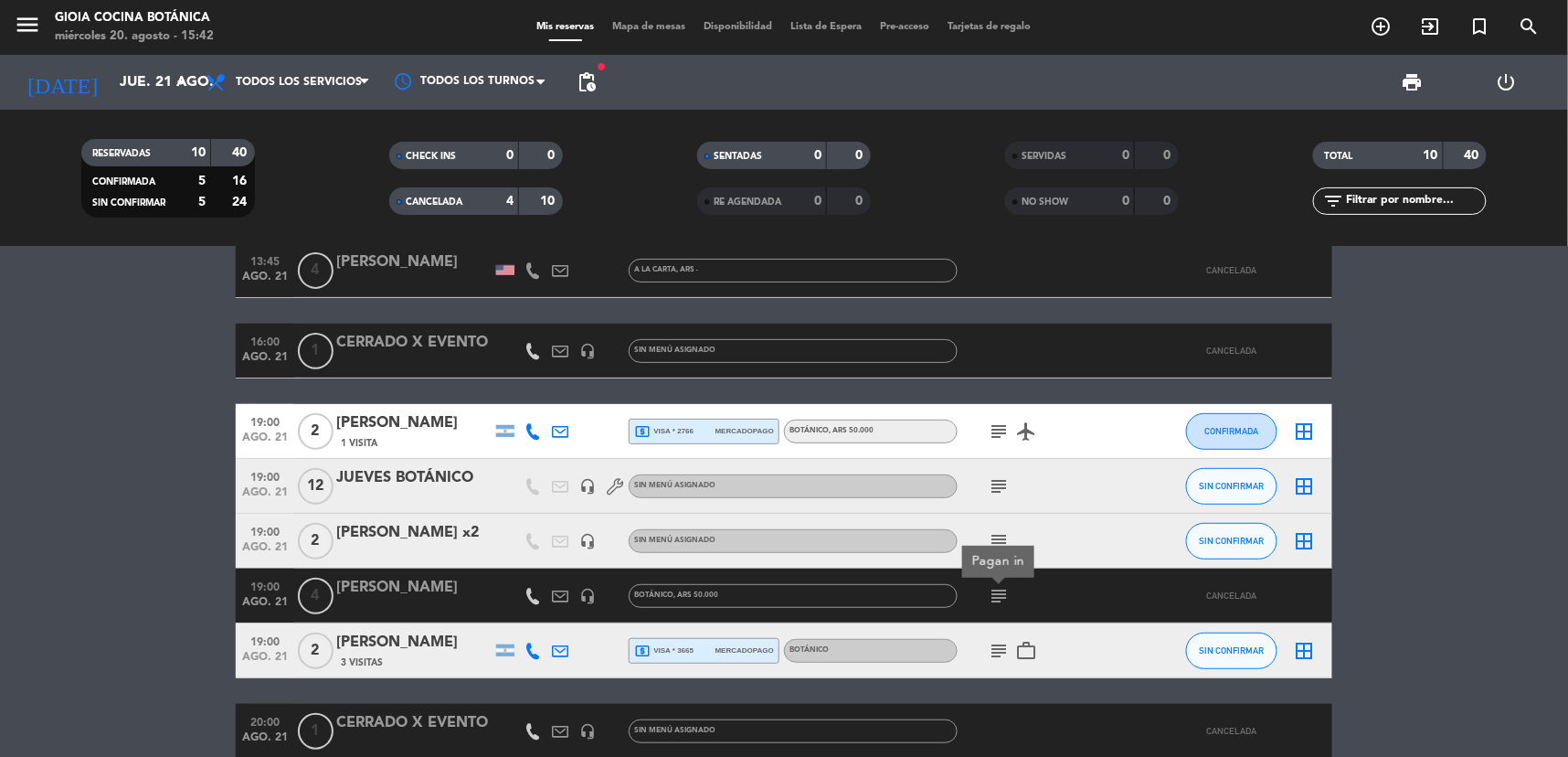
click at [441, 197] on span "CANCELADA" at bounding box center [434, 201] width 57 height 9
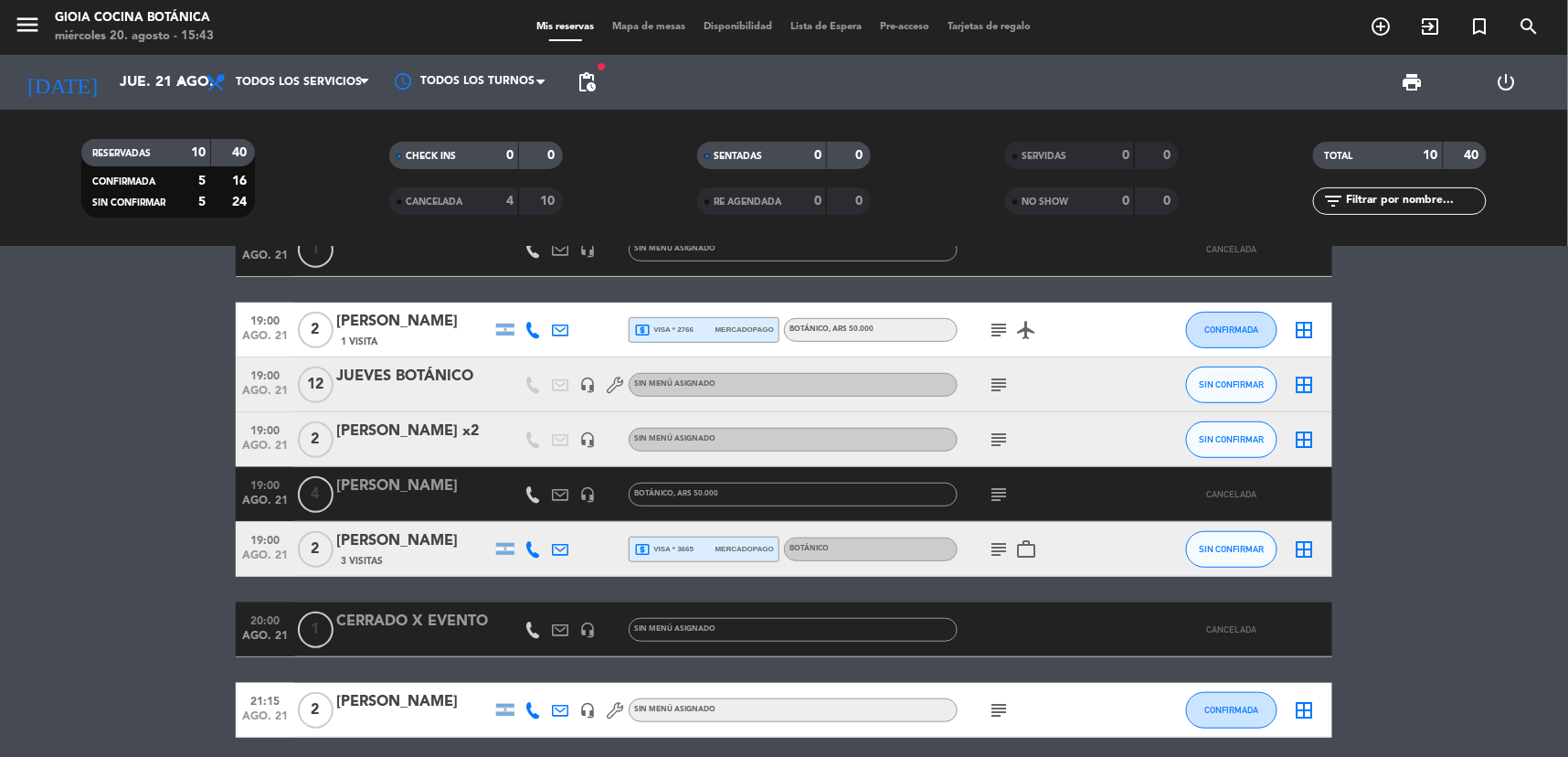
click at [991, 486] on icon "subject" at bounding box center [999, 494] width 21 height 21
click at [1002, 326] on icon "subject" at bounding box center [999, 330] width 21 height 21
click at [1001, 436] on icon "subject" at bounding box center [999, 440] width 21 height 21
